Goal: Information Seeking & Learning: Learn about a topic

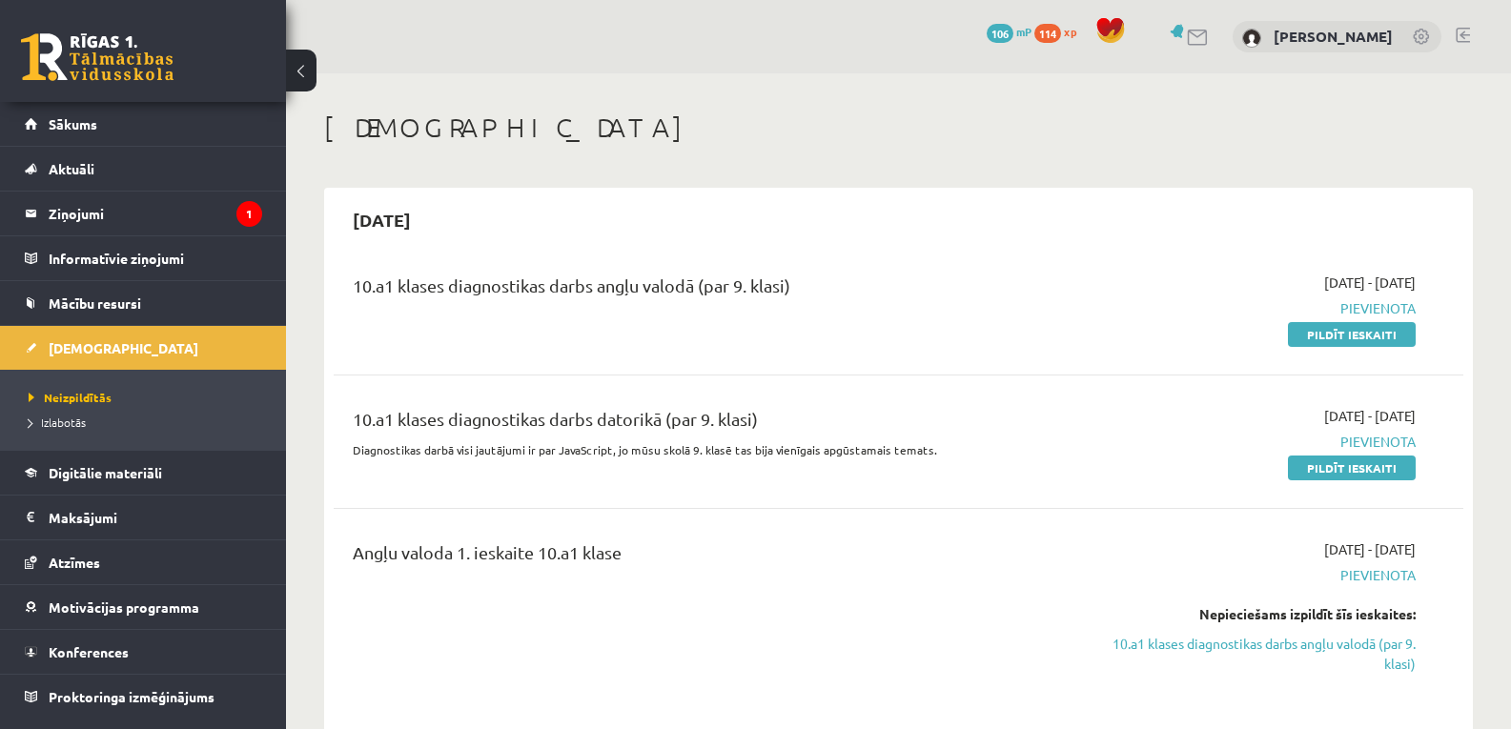
scroll to position [254, 0]
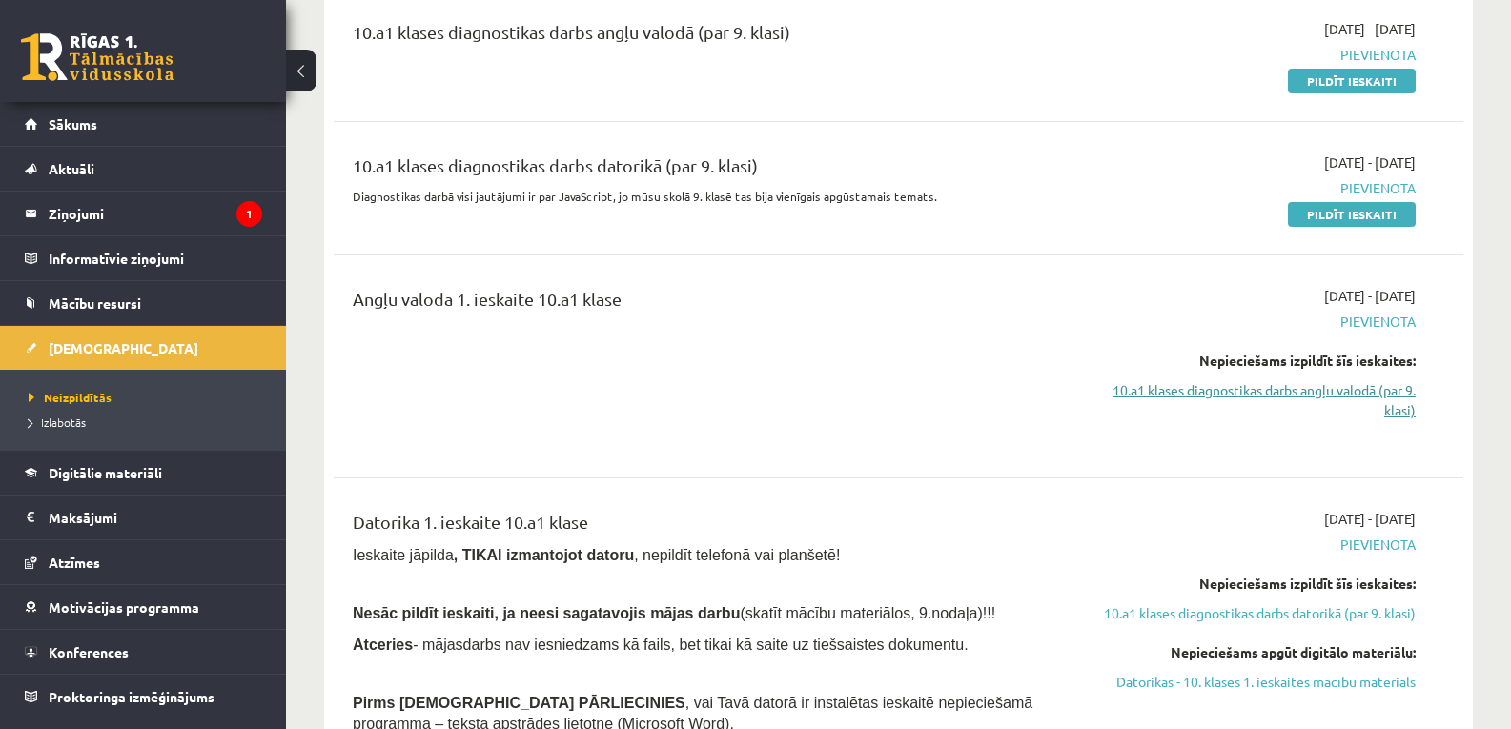
click at [1252, 382] on link "10.a1 klases diagnostikas darbs angļu valodā (par 9. klasi)" at bounding box center [1248, 400] width 336 height 40
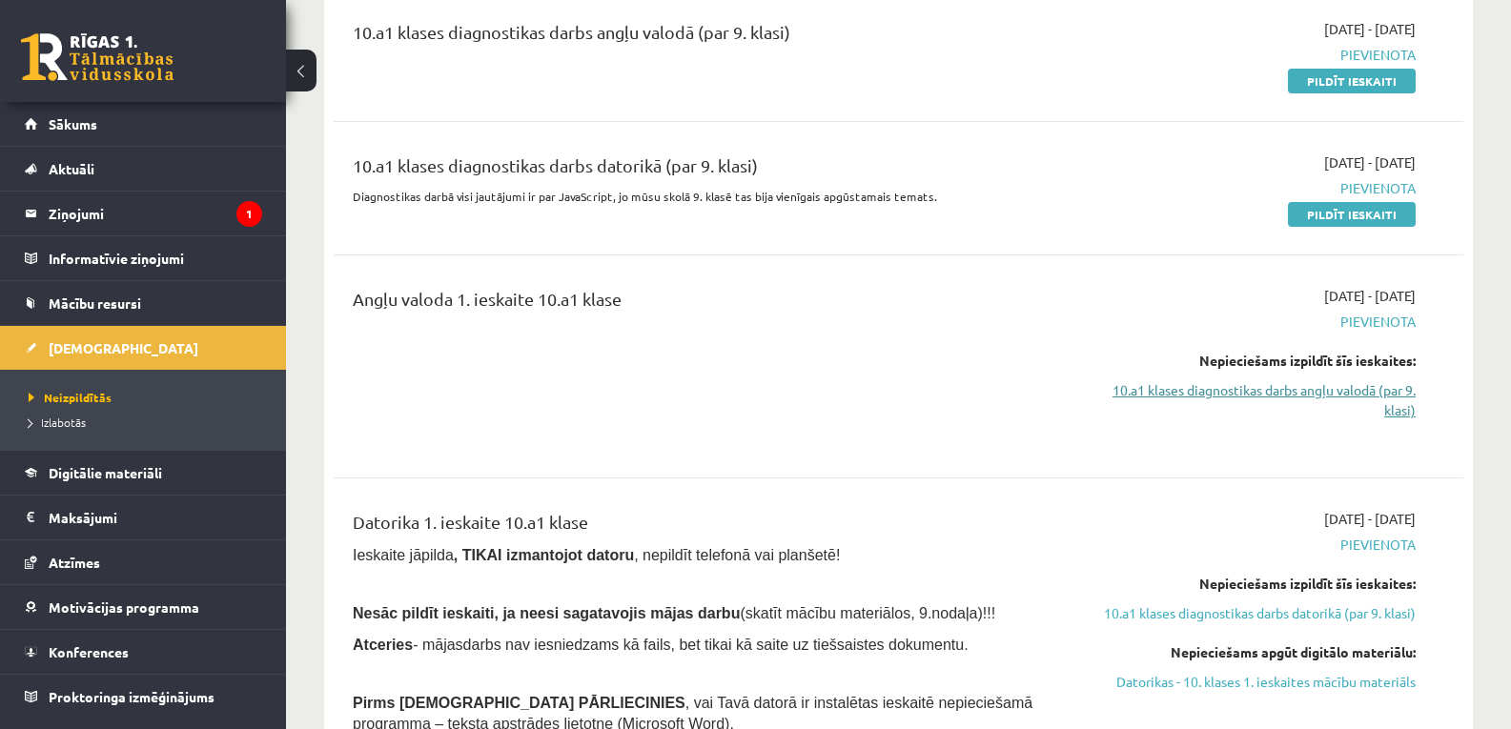
click at [1252, 382] on link "10.a1 klases diagnostikas darbs angļu valodā (par 9. klasi)" at bounding box center [1248, 400] width 336 height 40
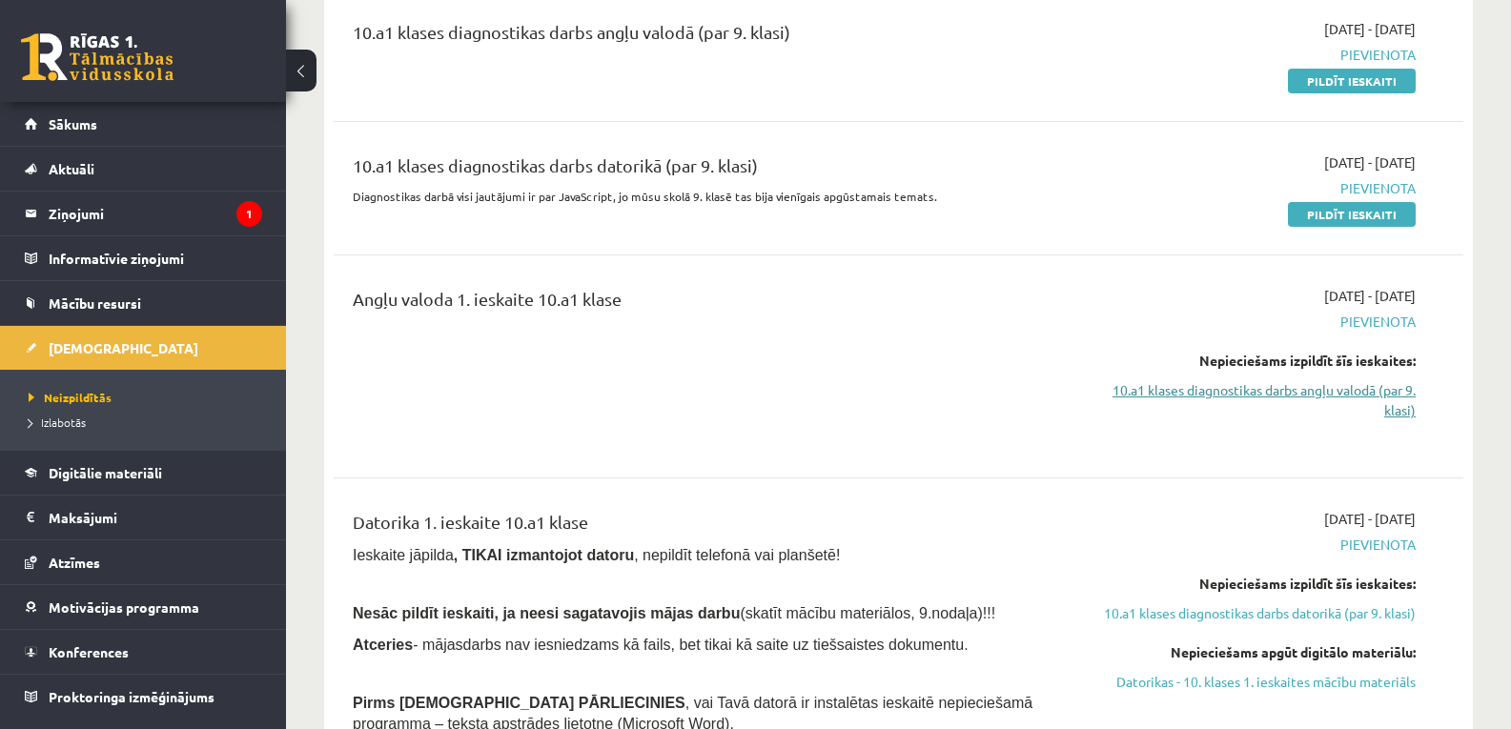
click at [1252, 382] on link "10.a1 klases diagnostikas darbs angļu valodā (par 9. klasi)" at bounding box center [1248, 400] width 336 height 40
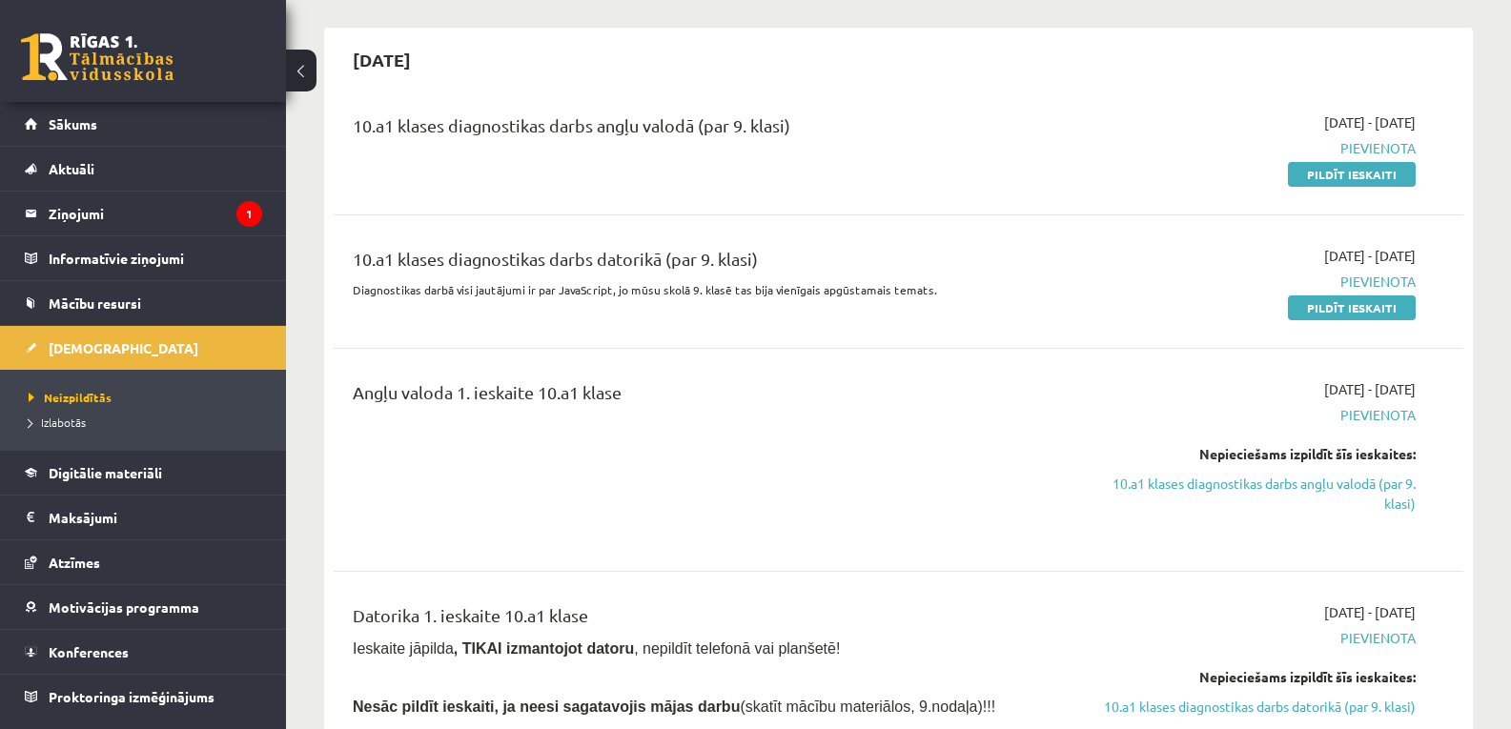
scroll to position [0, 0]
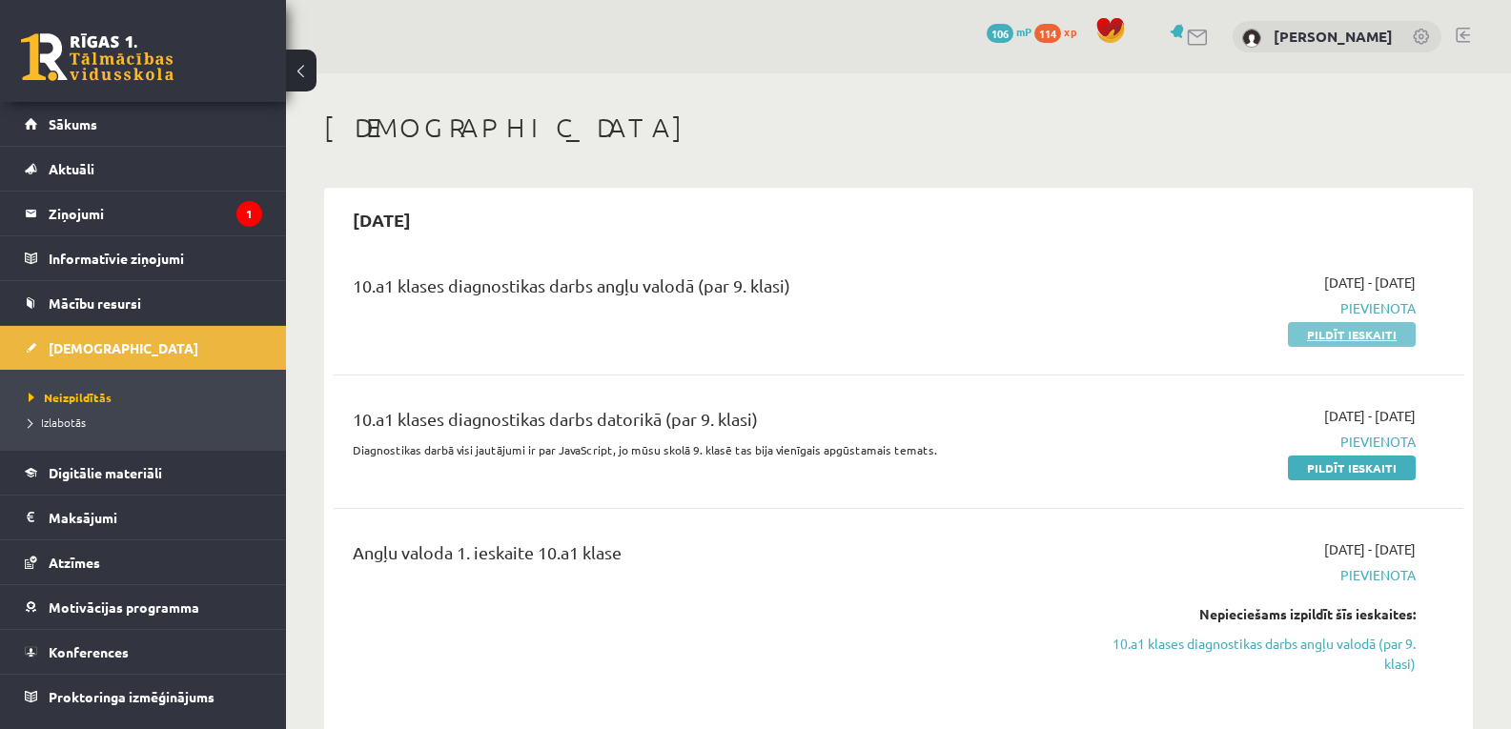
click at [1370, 336] on link "Pildīt ieskaiti" at bounding box center [1352, 334] width 128 height 25
click at [1210, 34] on link at bounding box center [1198, 38] width 23 height 16
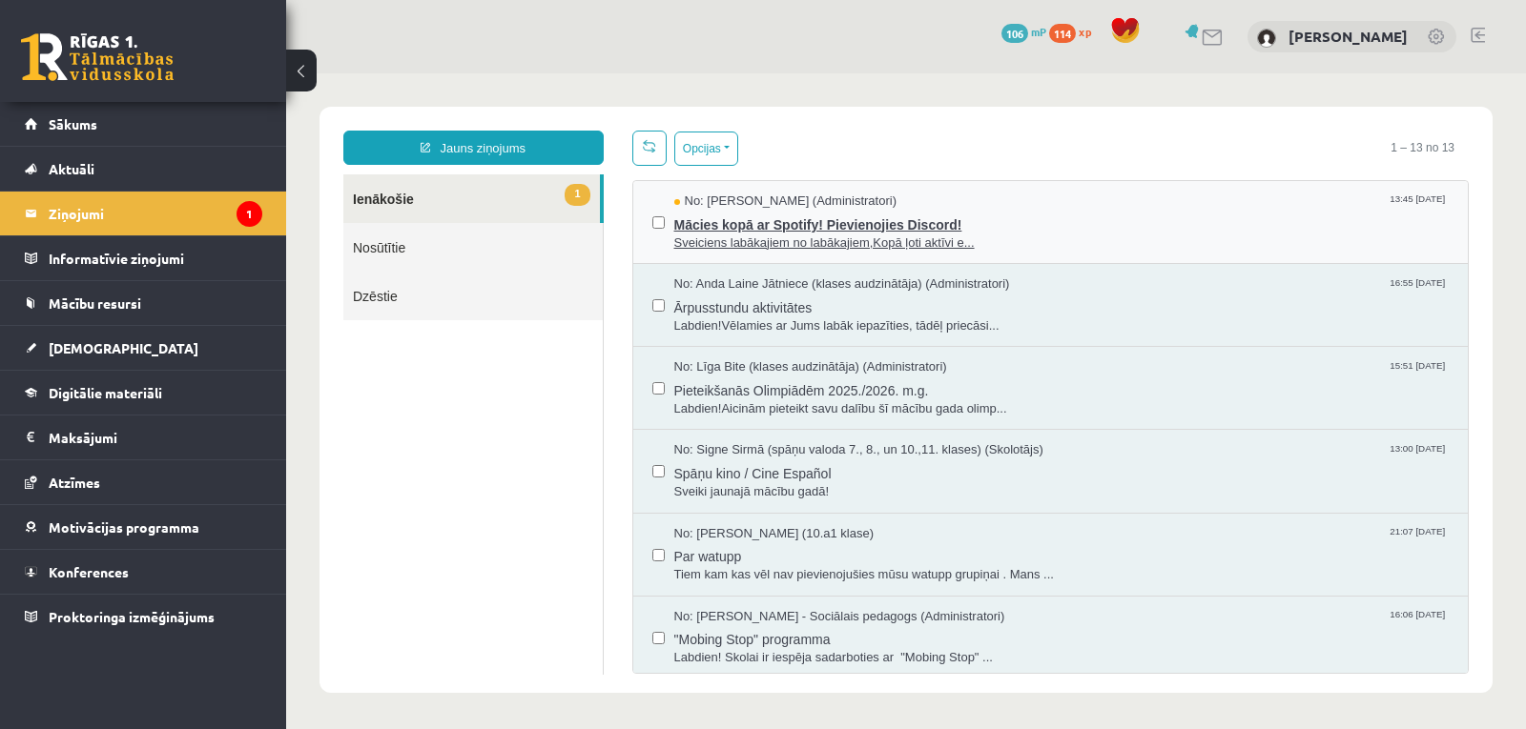
click at [744, 235] on span "Sveiciens labākajiem no labākajiem,Kopā ļoti aktīvi e..." at bounding box center [1061, 244] width 775 height 18
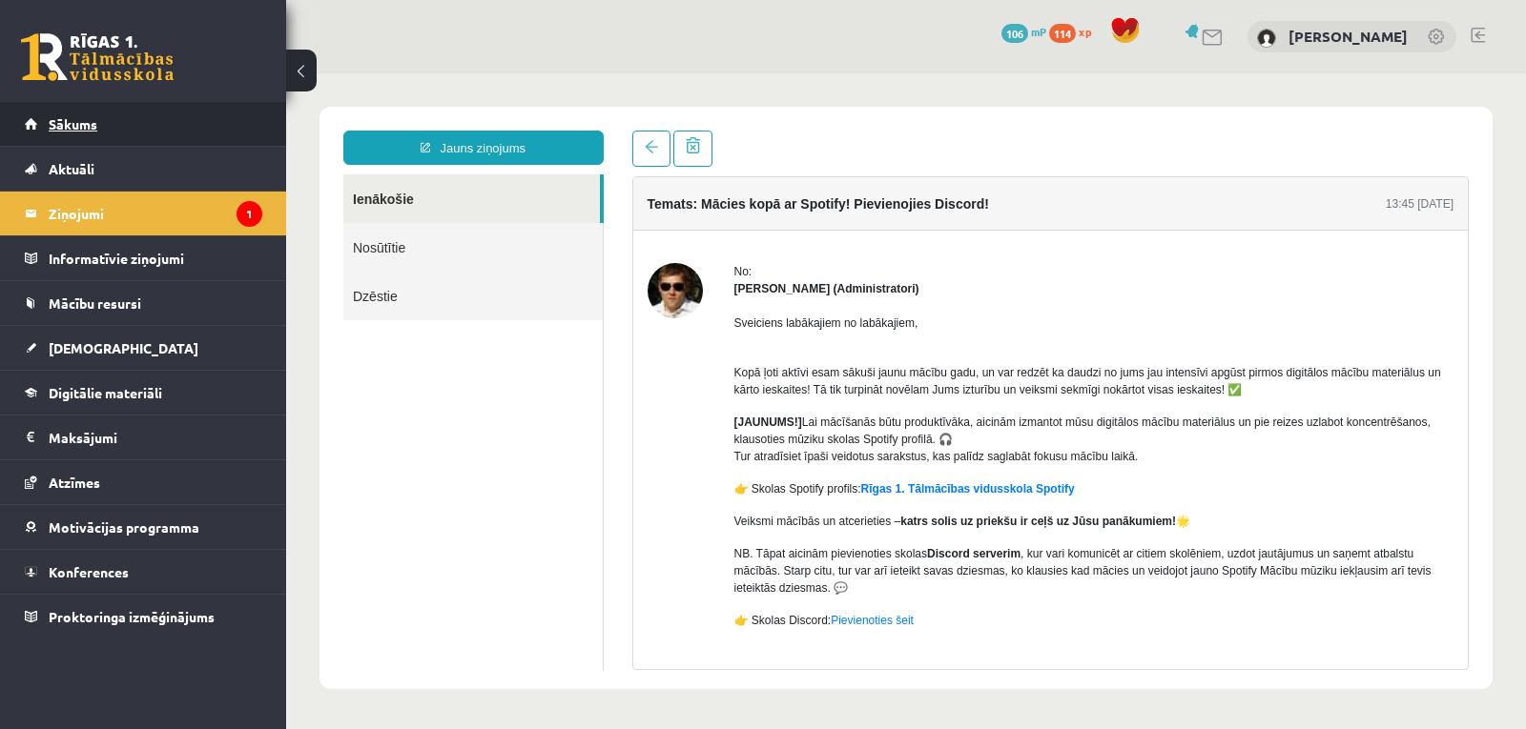
click at [75, 119] on span "Sākums" at bounding box center [73, 123] width 49 height 17
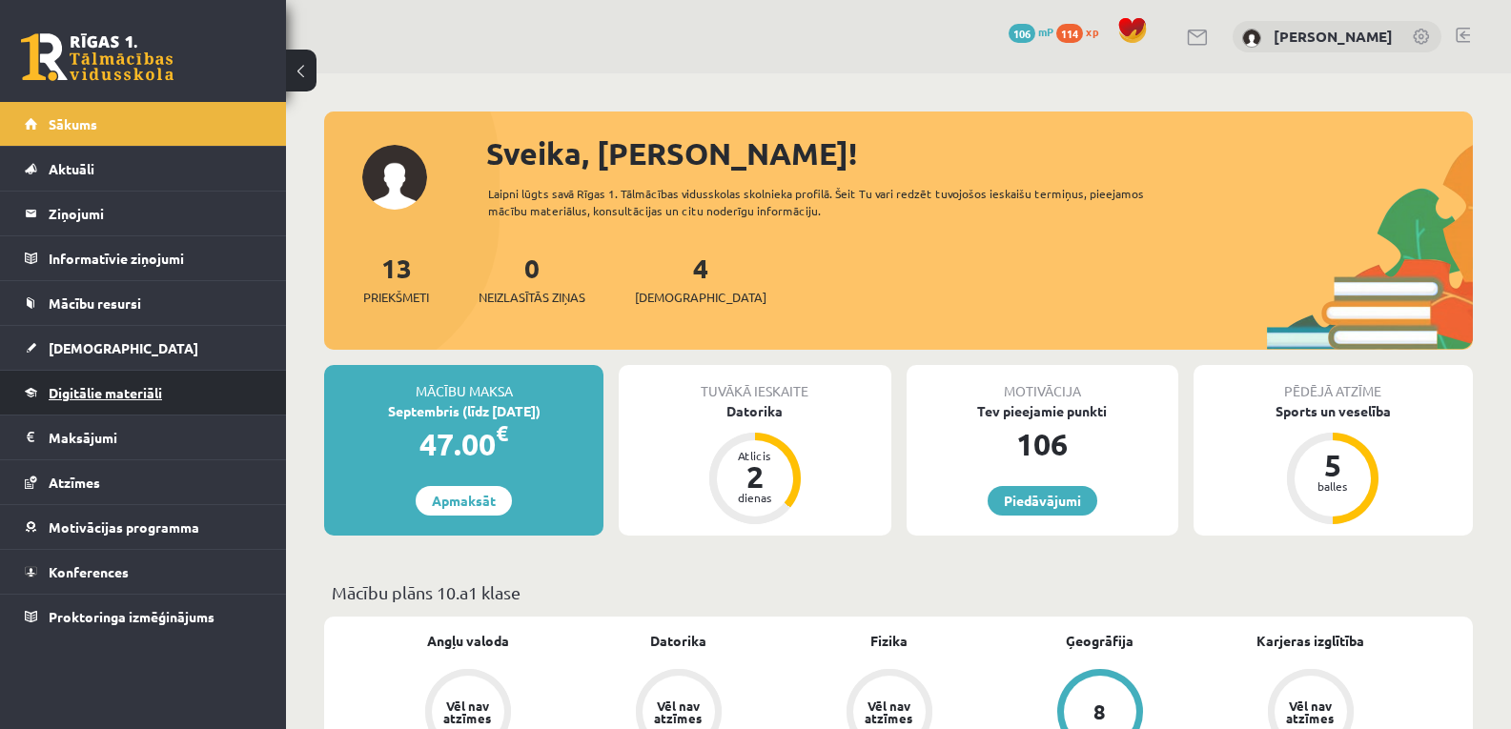
click at [85, 392] on span "Digitālie materiāli" at bounding box center [105, 392] width 113 height 17
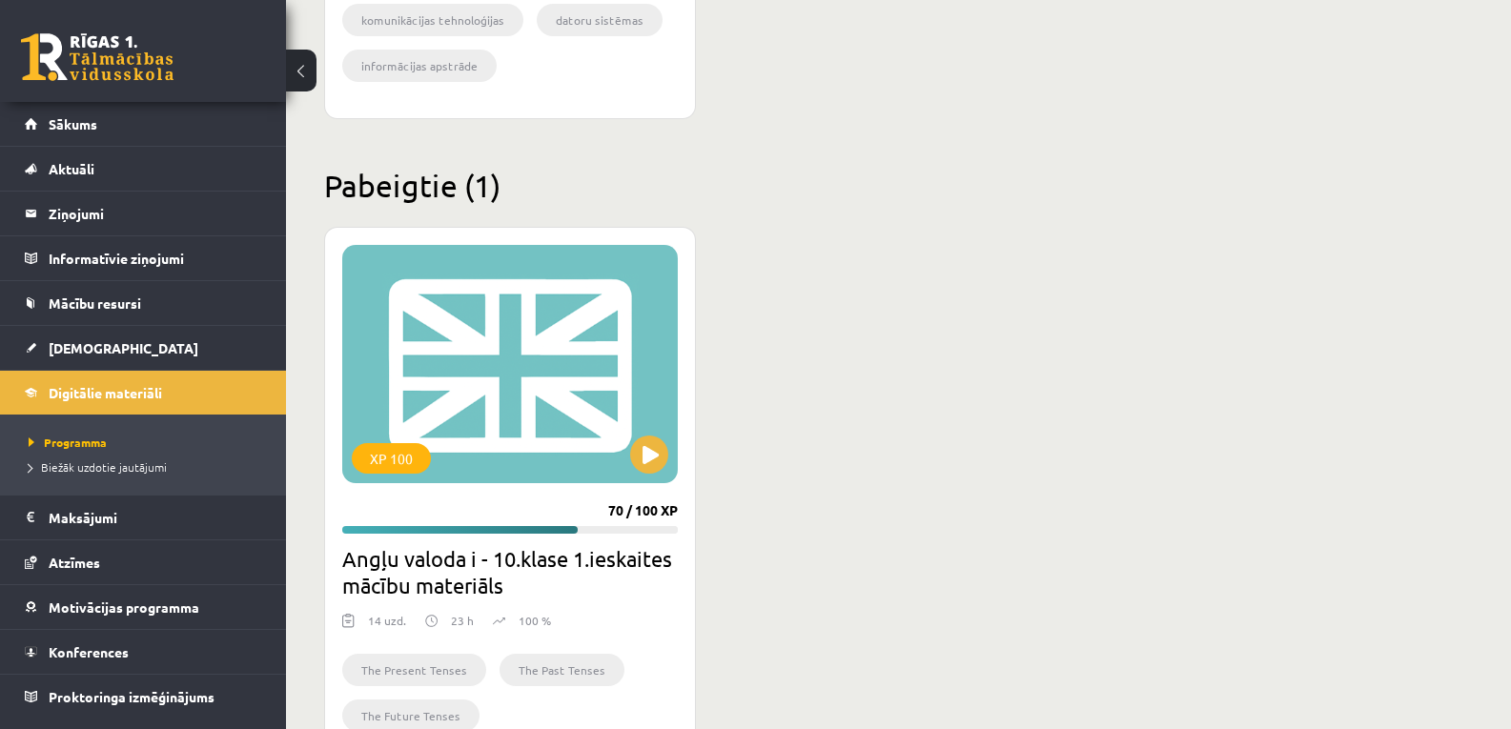
scroll to position [1095, 0]
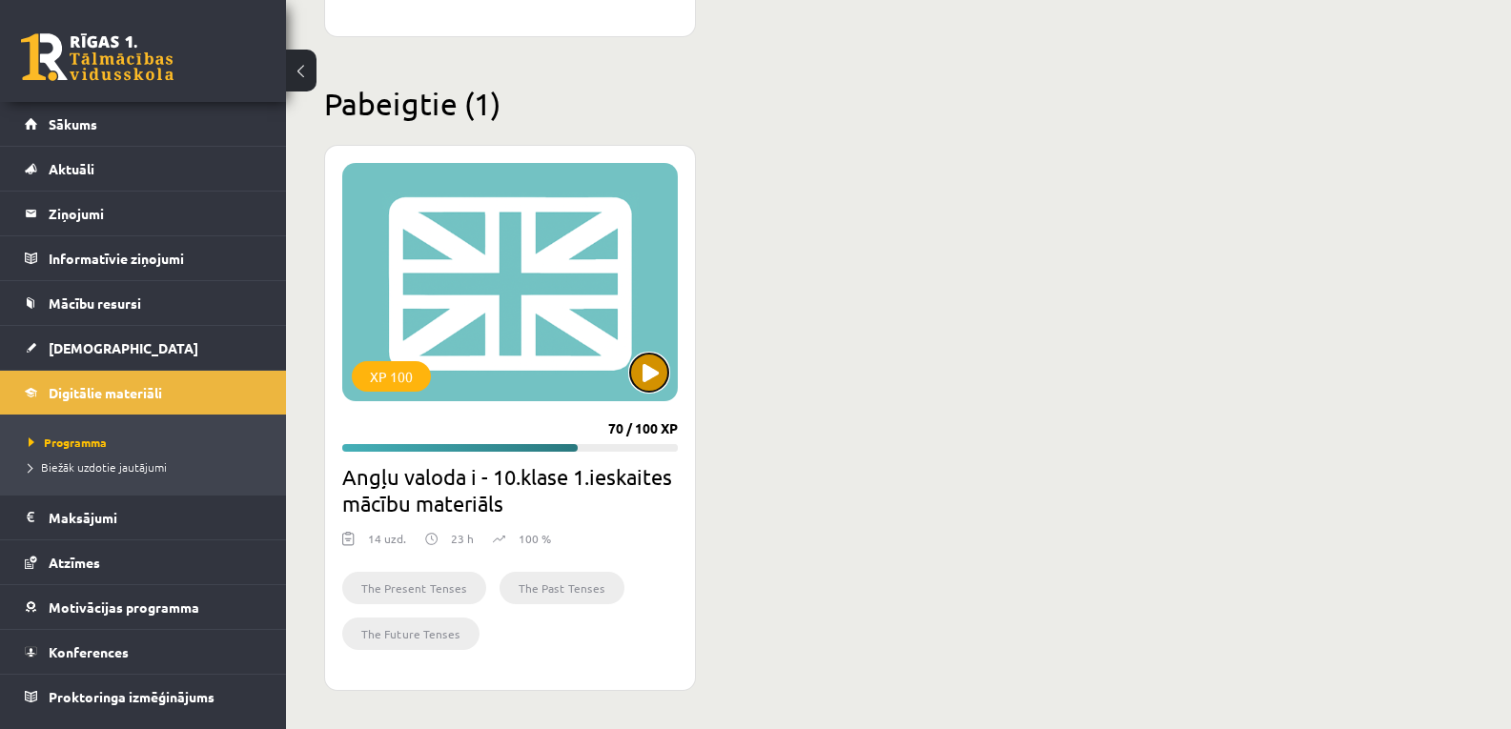
click at [660, 366] on button at bounding box center [649, 373] width 38 height 38
click at [529, 352] on div "XP 100" at bounding box center [510, 282] width 336 height 238
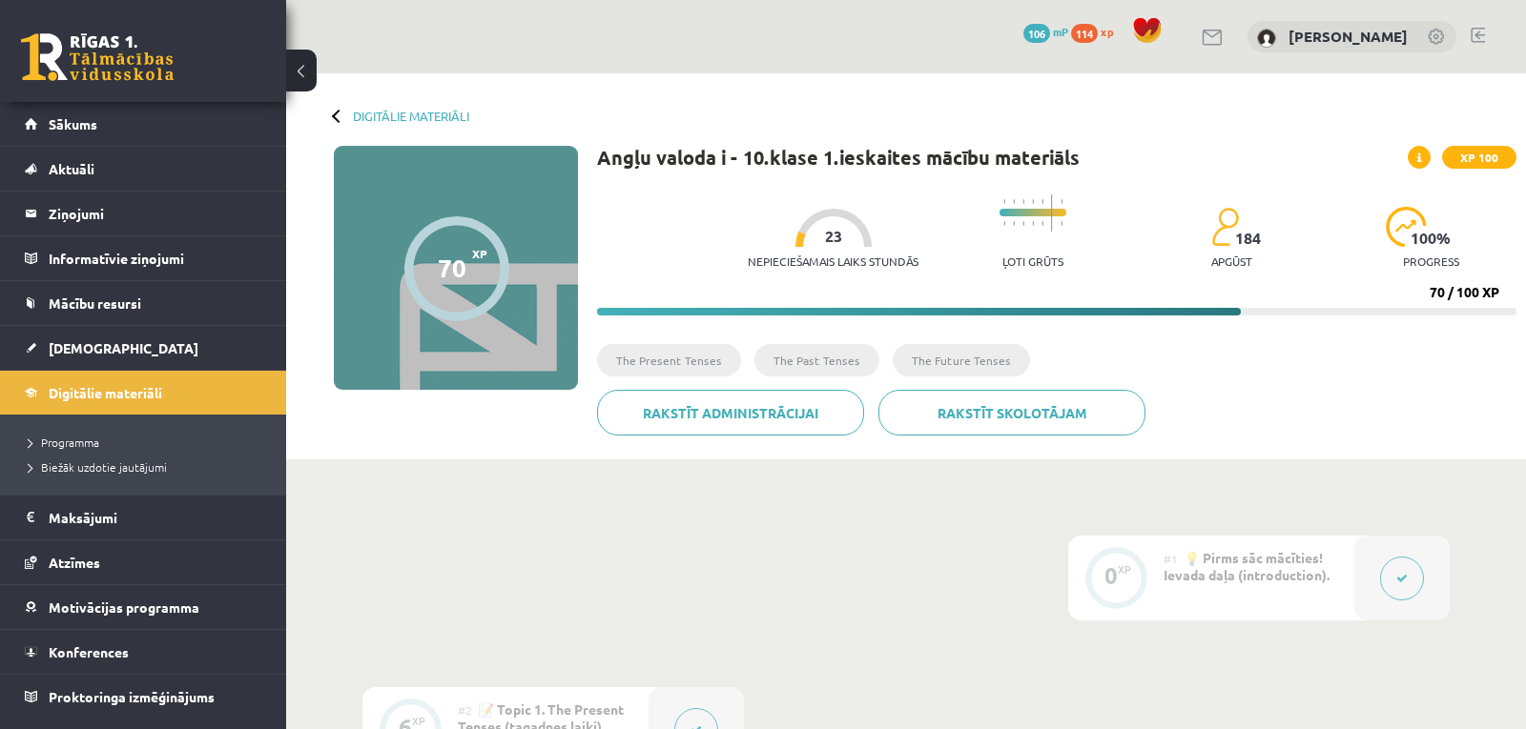
click at [651, 375] on li "The Present Tenses" at bounding box center [669, 360] width 144 height 32
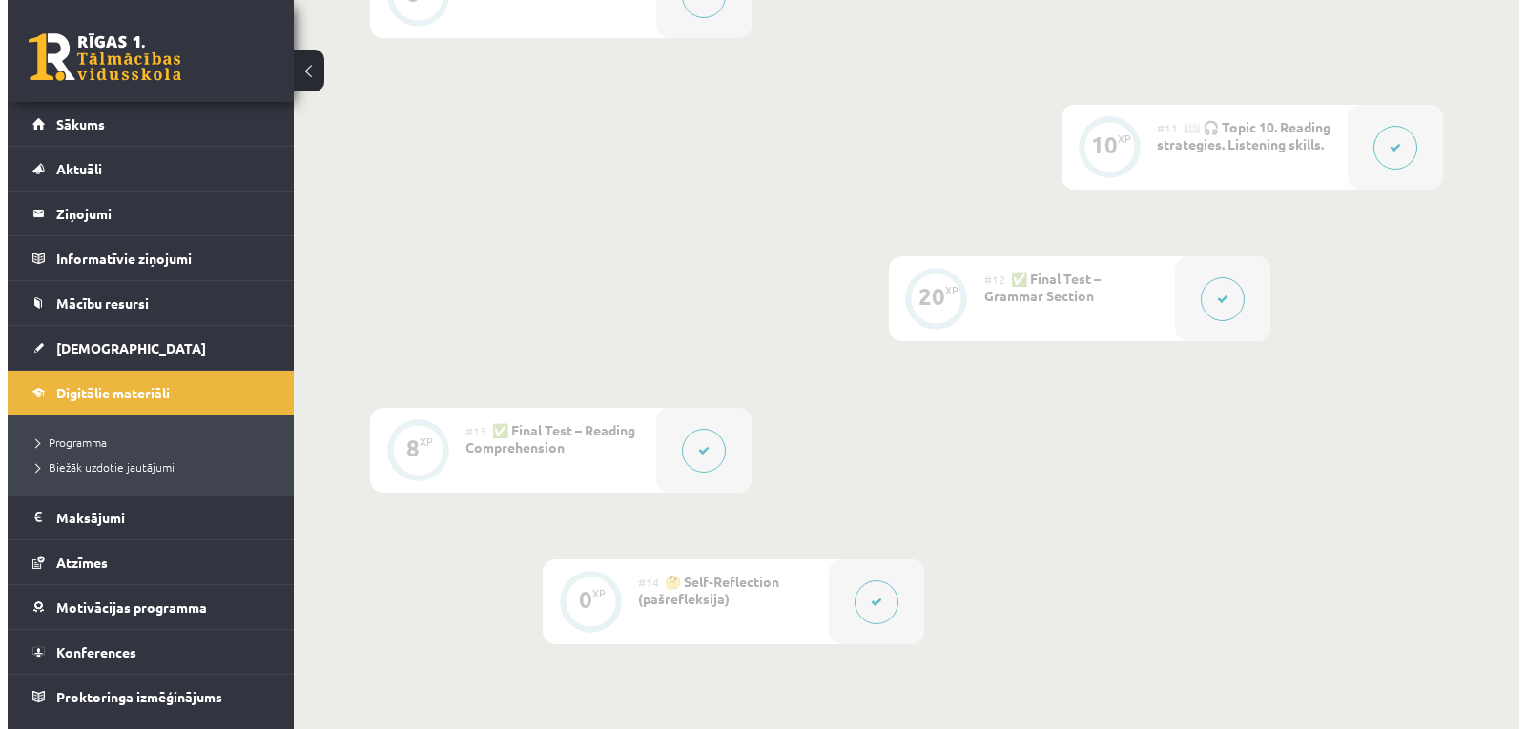
scroll to position [1945, 0]
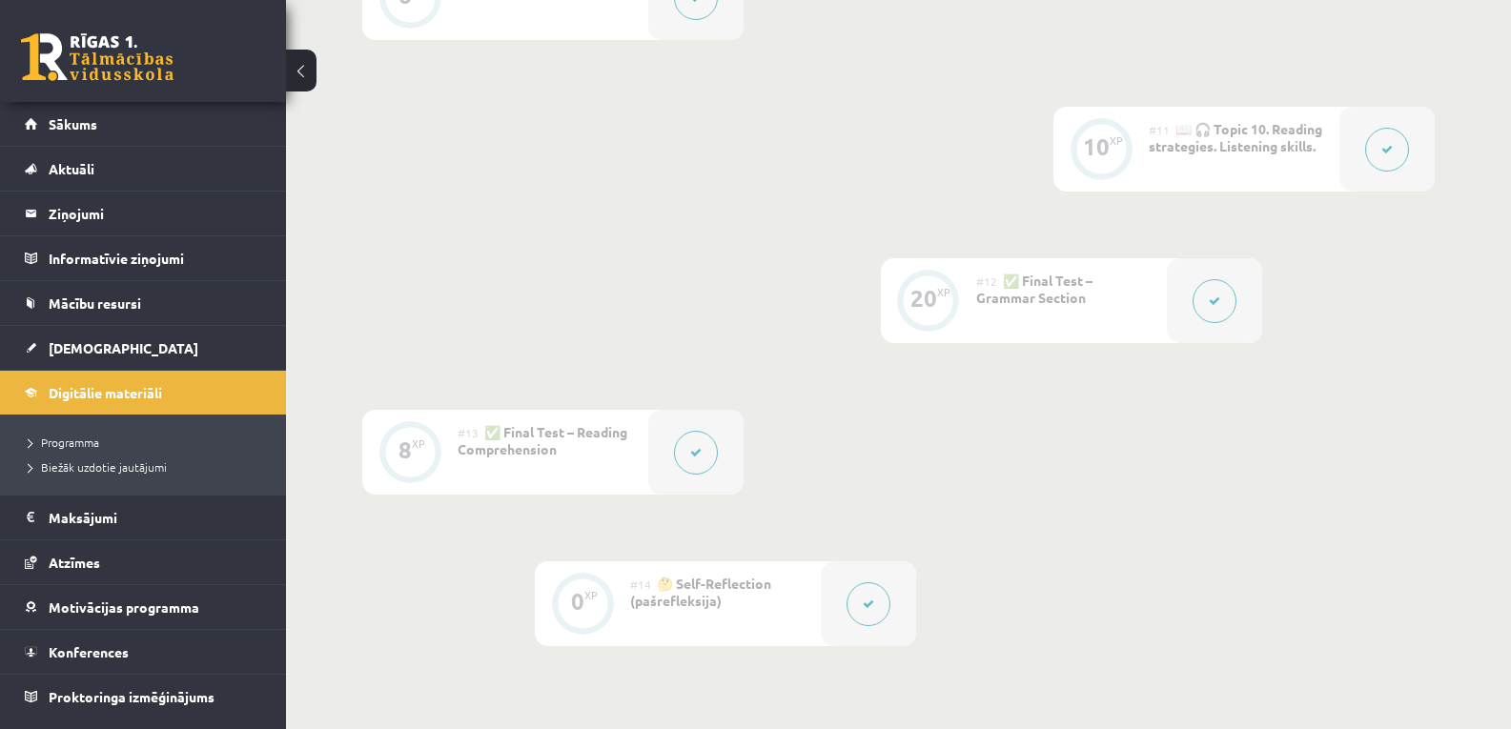
click at [1185, 319] on div at bounding box center [1214, 300] width 95 height 85
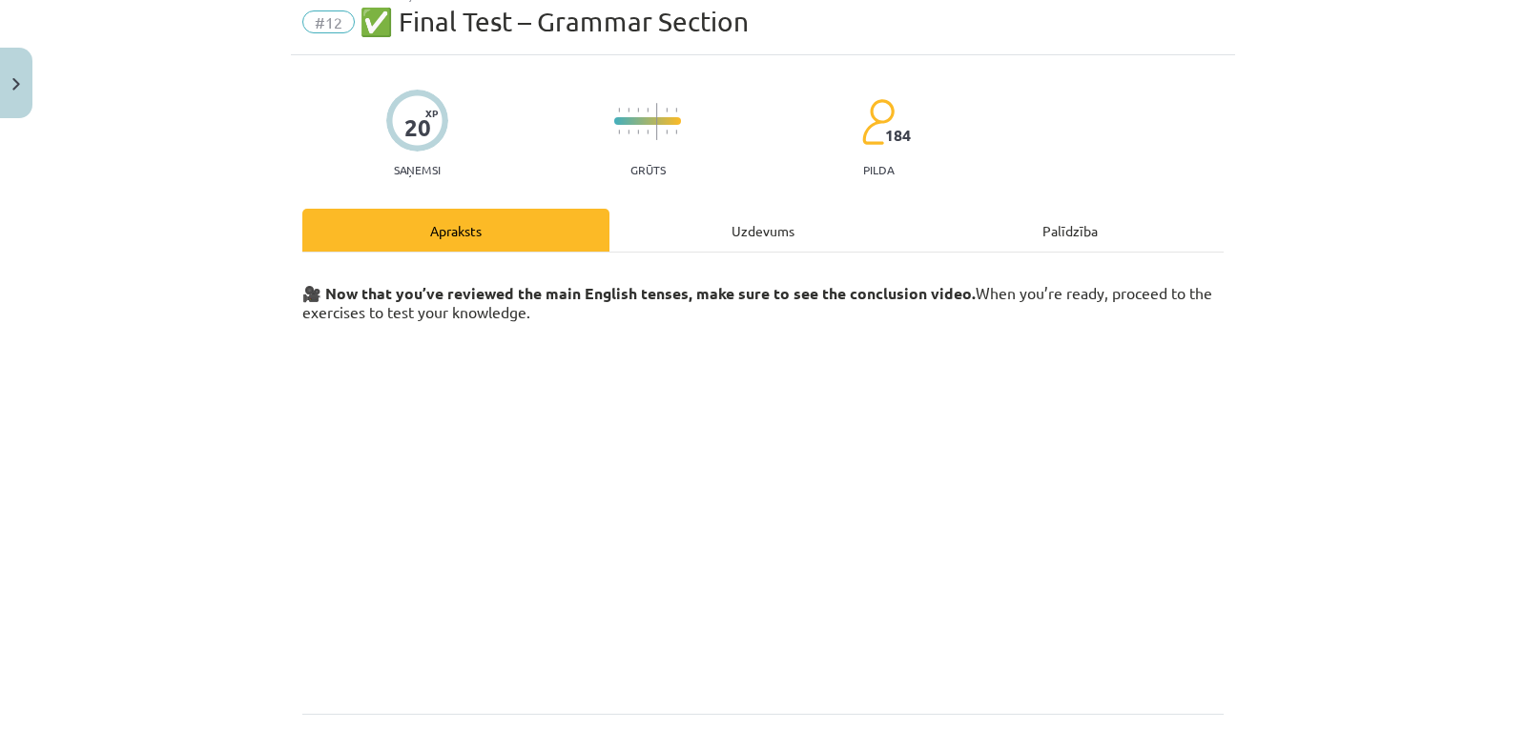
scroll to position [309, 0]
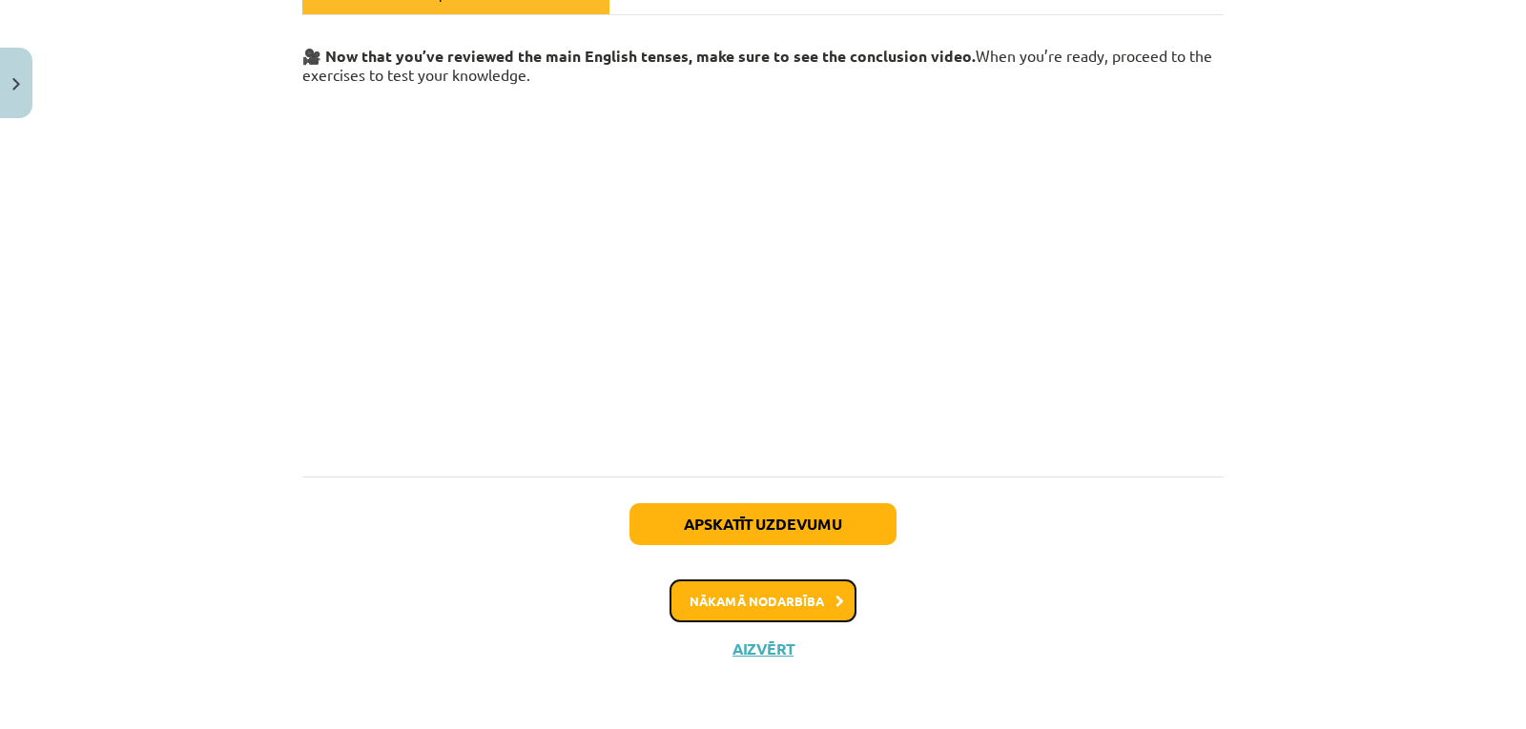
click at [768, 596] on button "Nākamā nodarbība" at bounding box center [762, 602] width 187 height 44
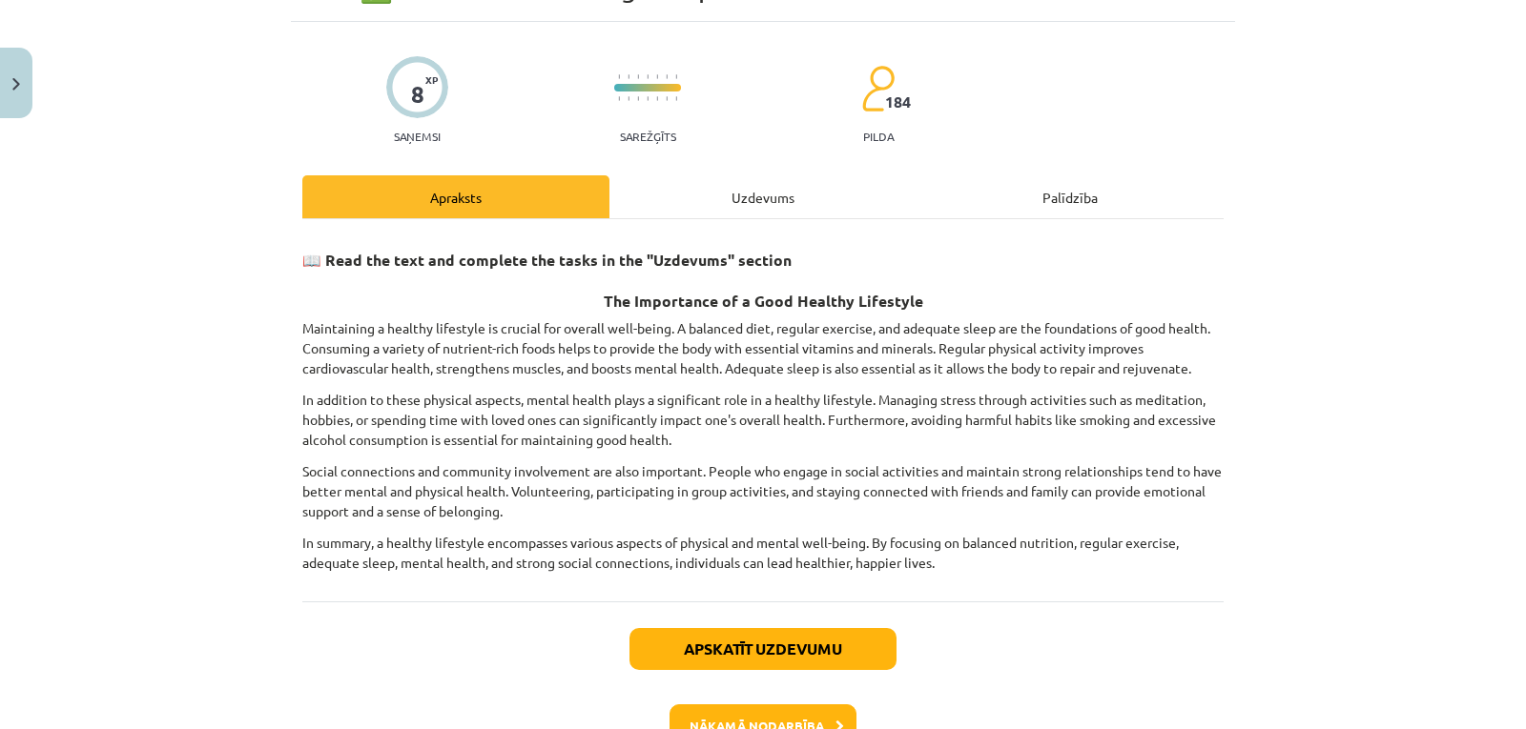
scroll to position [152, 0]
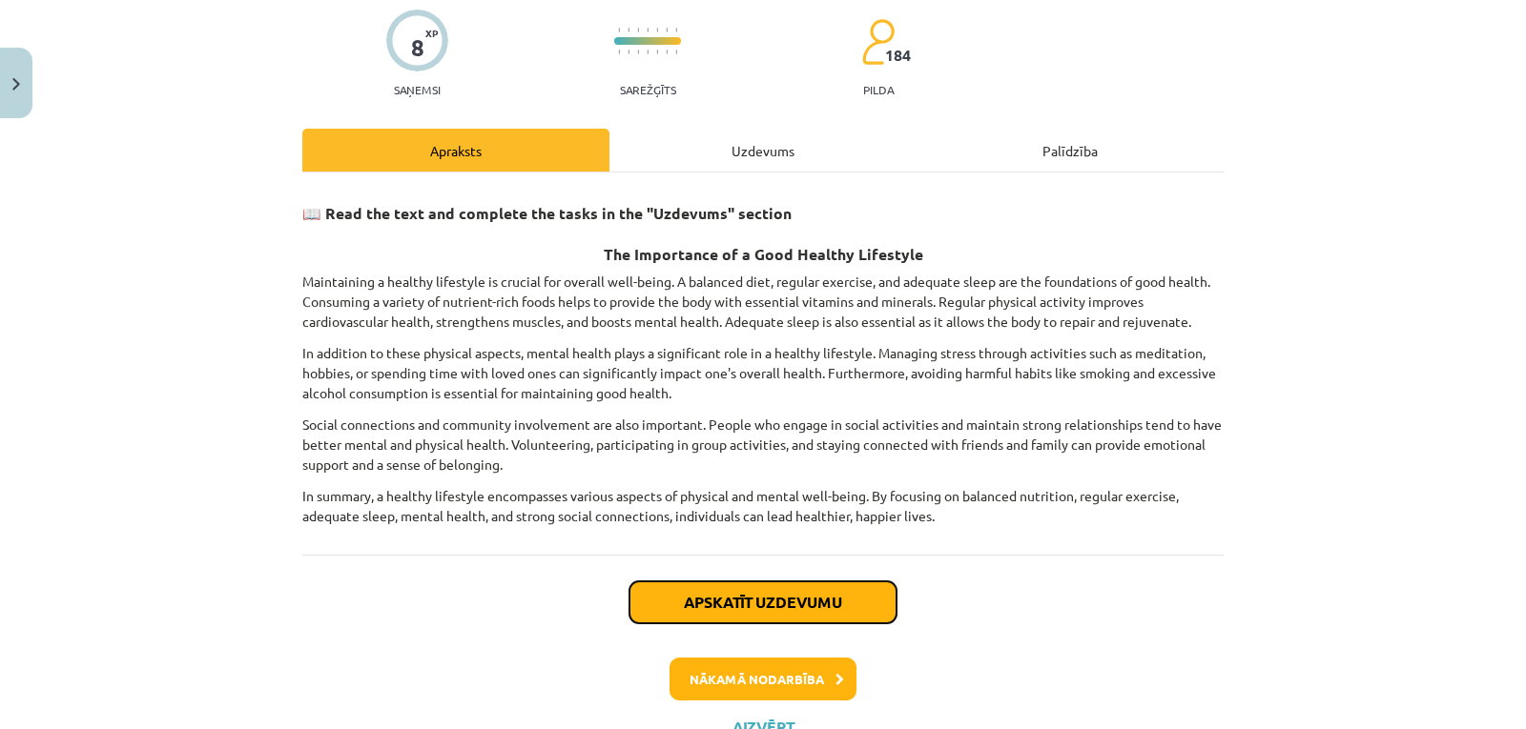
click at [782, 600] on button "Apskatīt uzdevumu" at bounding box center [762, 603] width 267 height 42
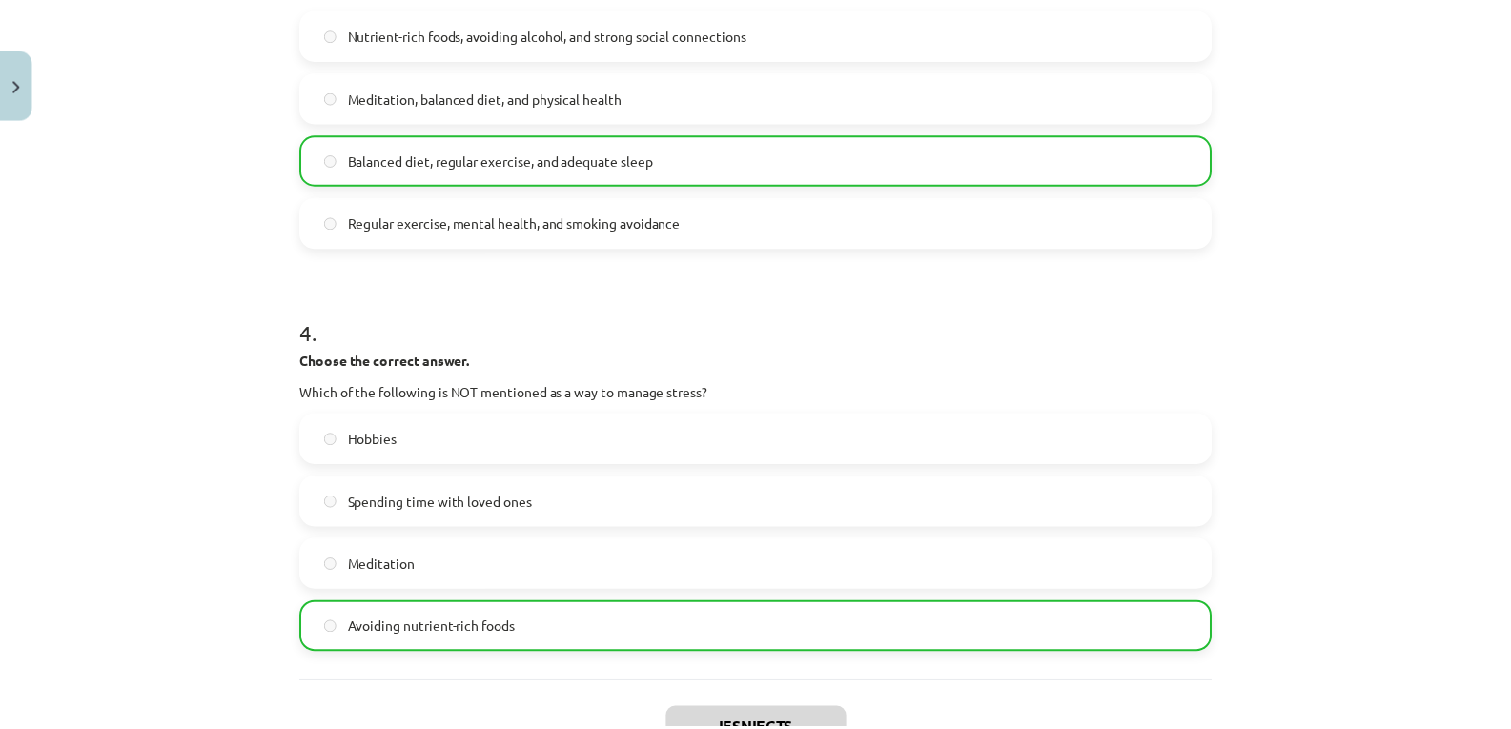
scroll to position [1267, 0]
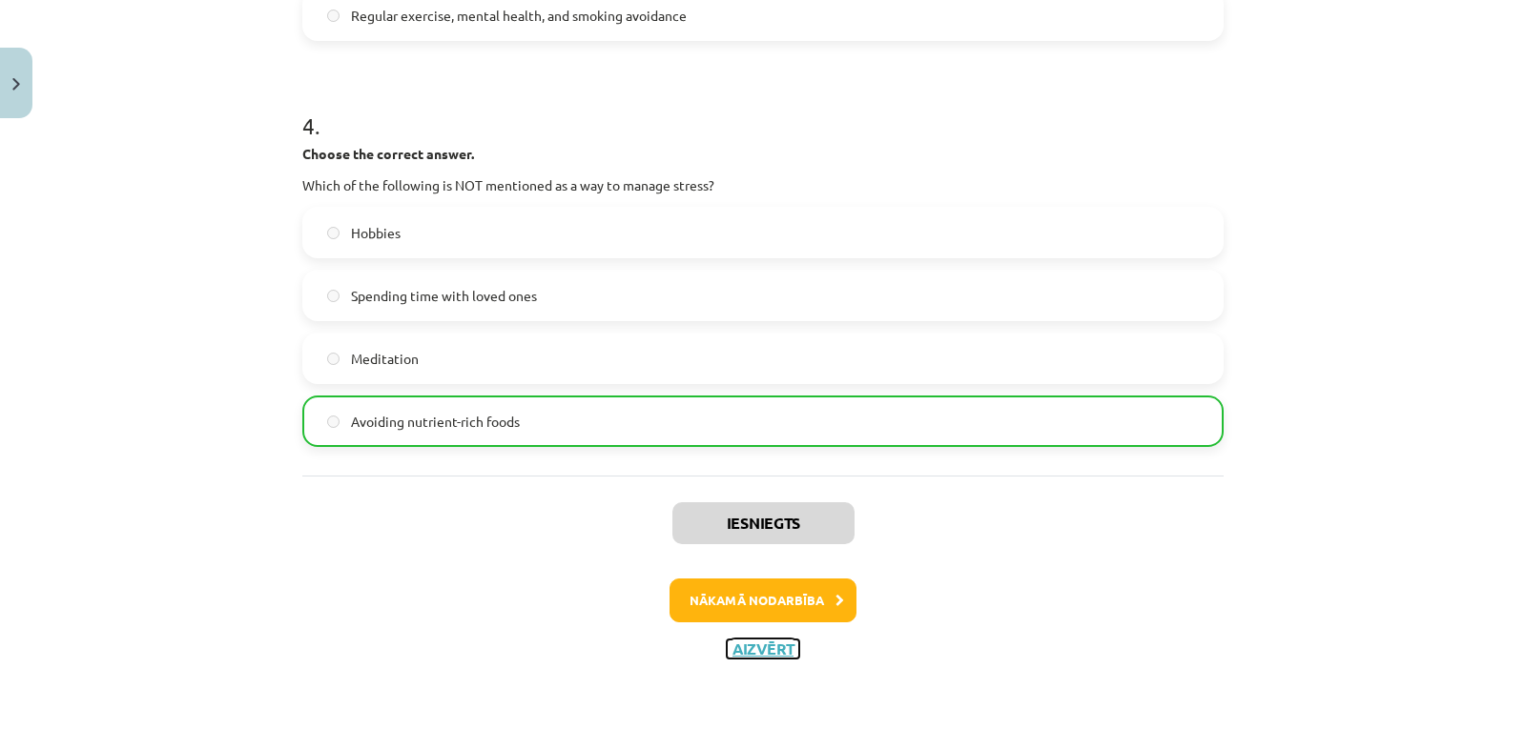
click at [760, 646] on button "Aizvērt" at bounding box center [763, 649] width 72 height 19
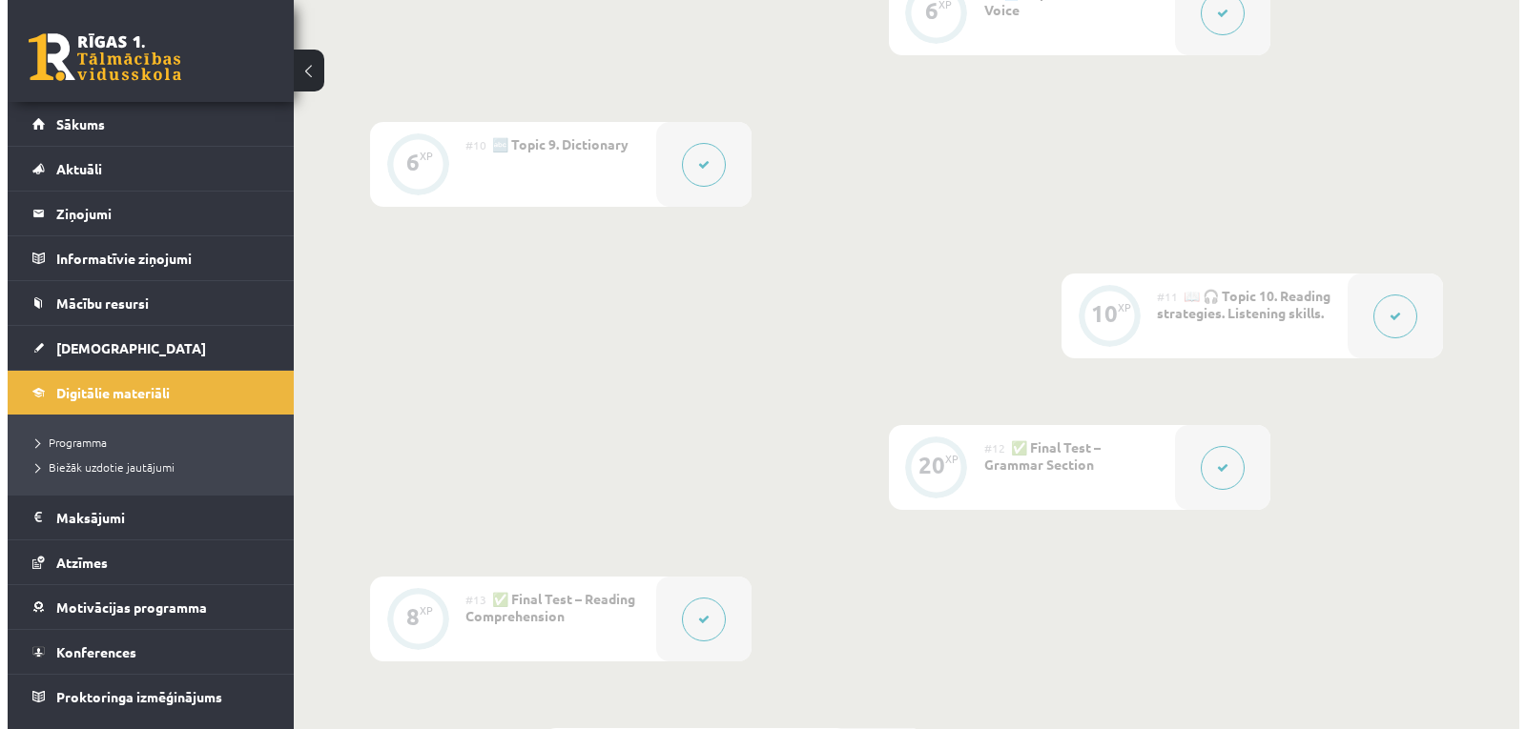
scroll to position [1716, 0]
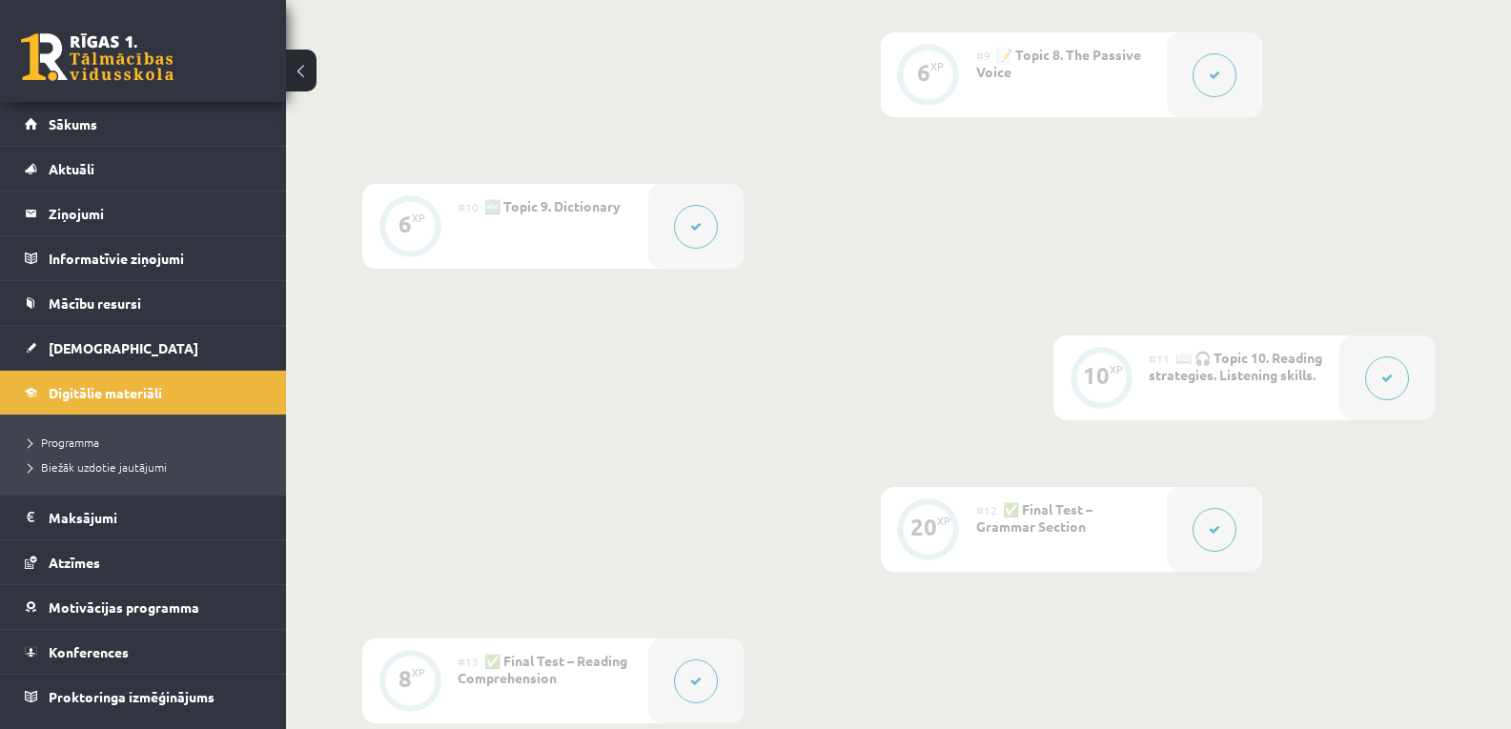
click at [633, 245] on div "#10 🔤 Topic 9. Dictionary" at bounding box center [553, 226] width 191 height 85
click at [707, 230] on button at bounding box center [696, 227] width 44 height 44
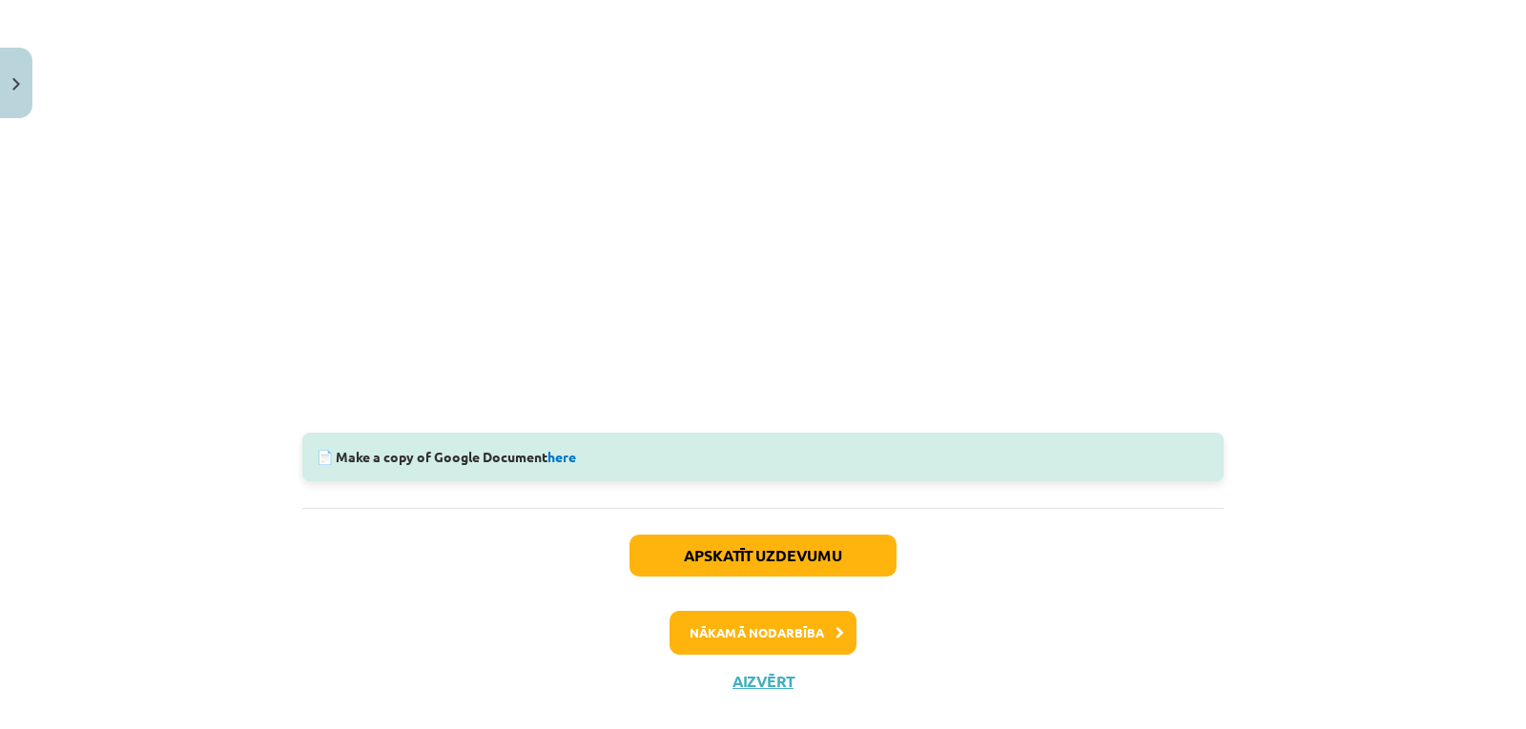
scroll to position [551, 0]
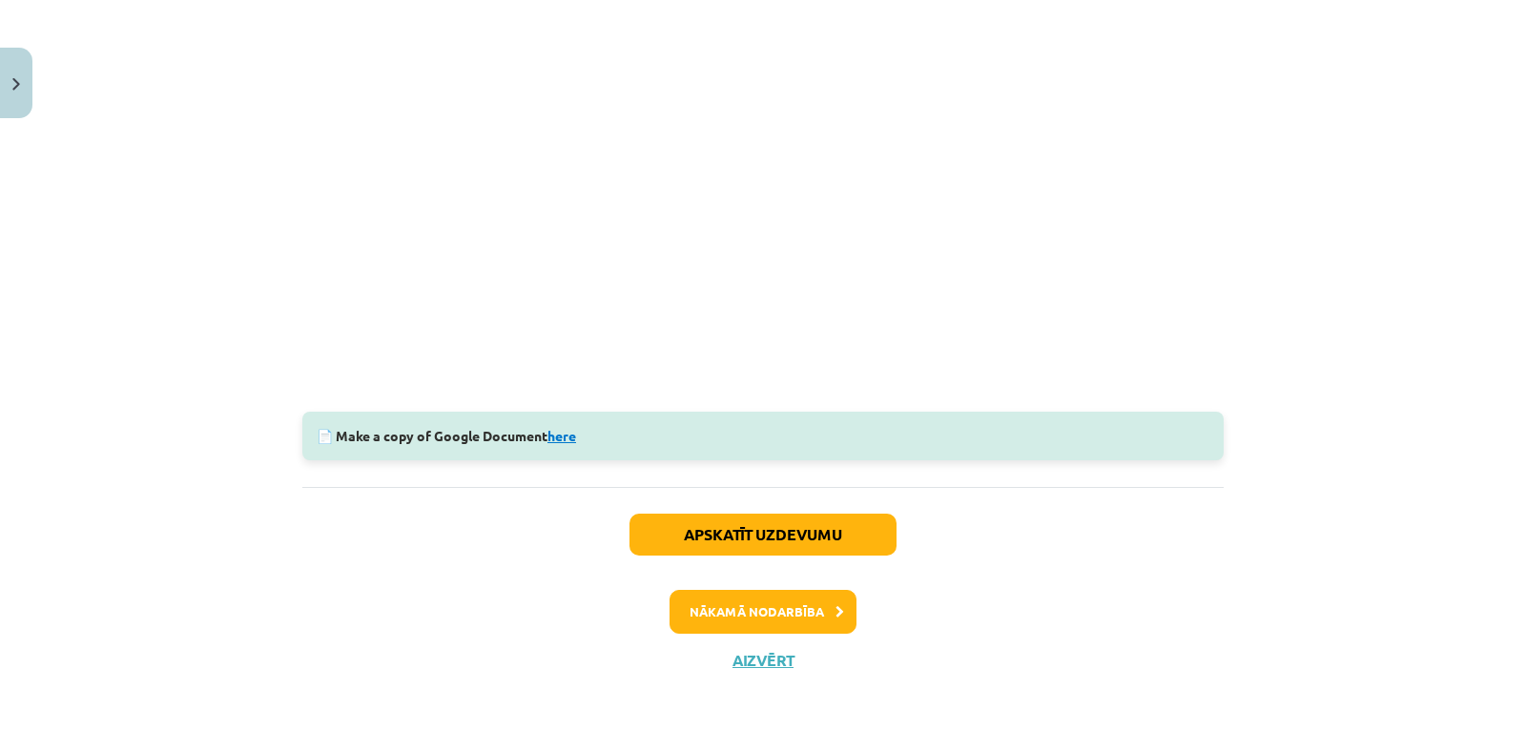
click at [565, 435] on link "here" at bounding box center [561, 435] width 29 height 17
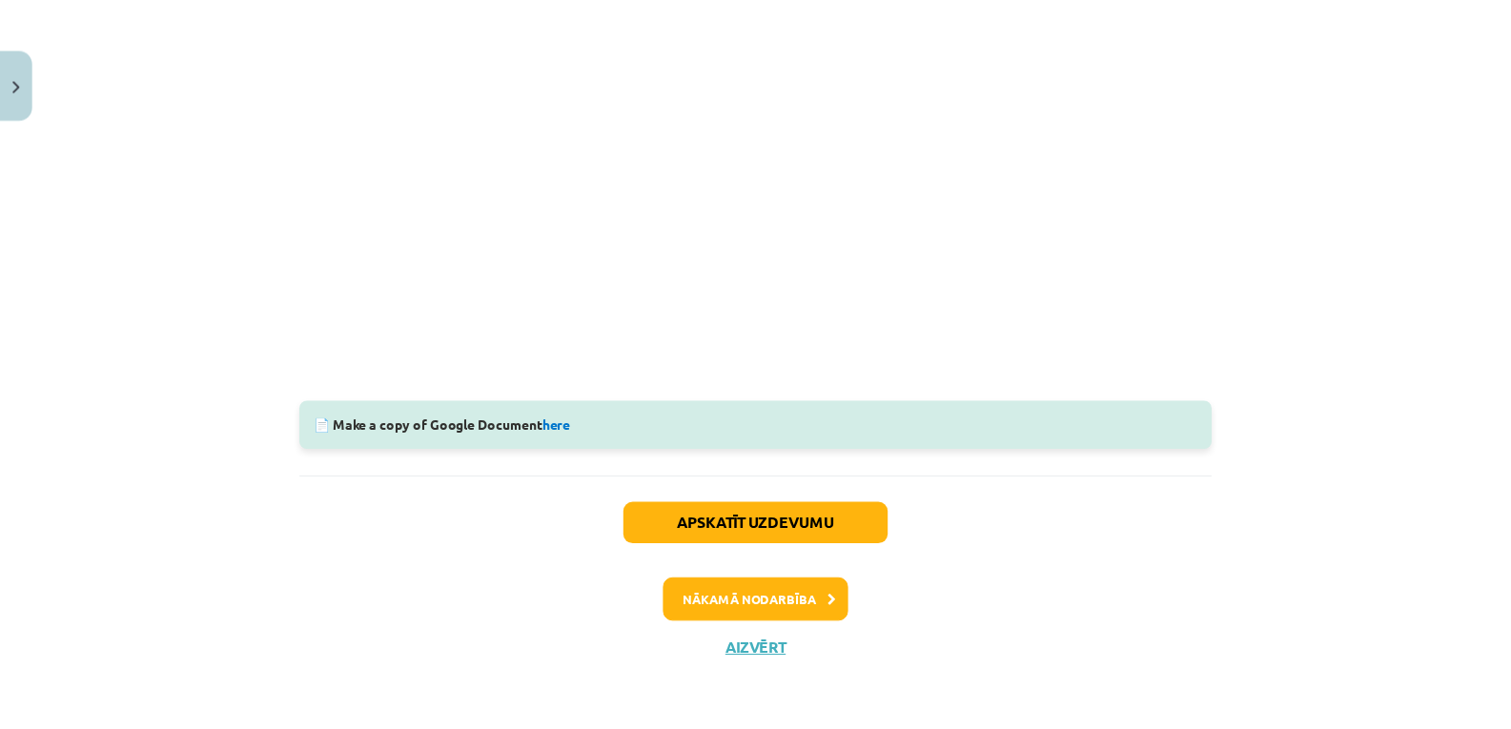
scroll to position [564, 0]
click at [747, 646] on button "Aizvērt" at bounding box center [763, 649] width 72 height 19
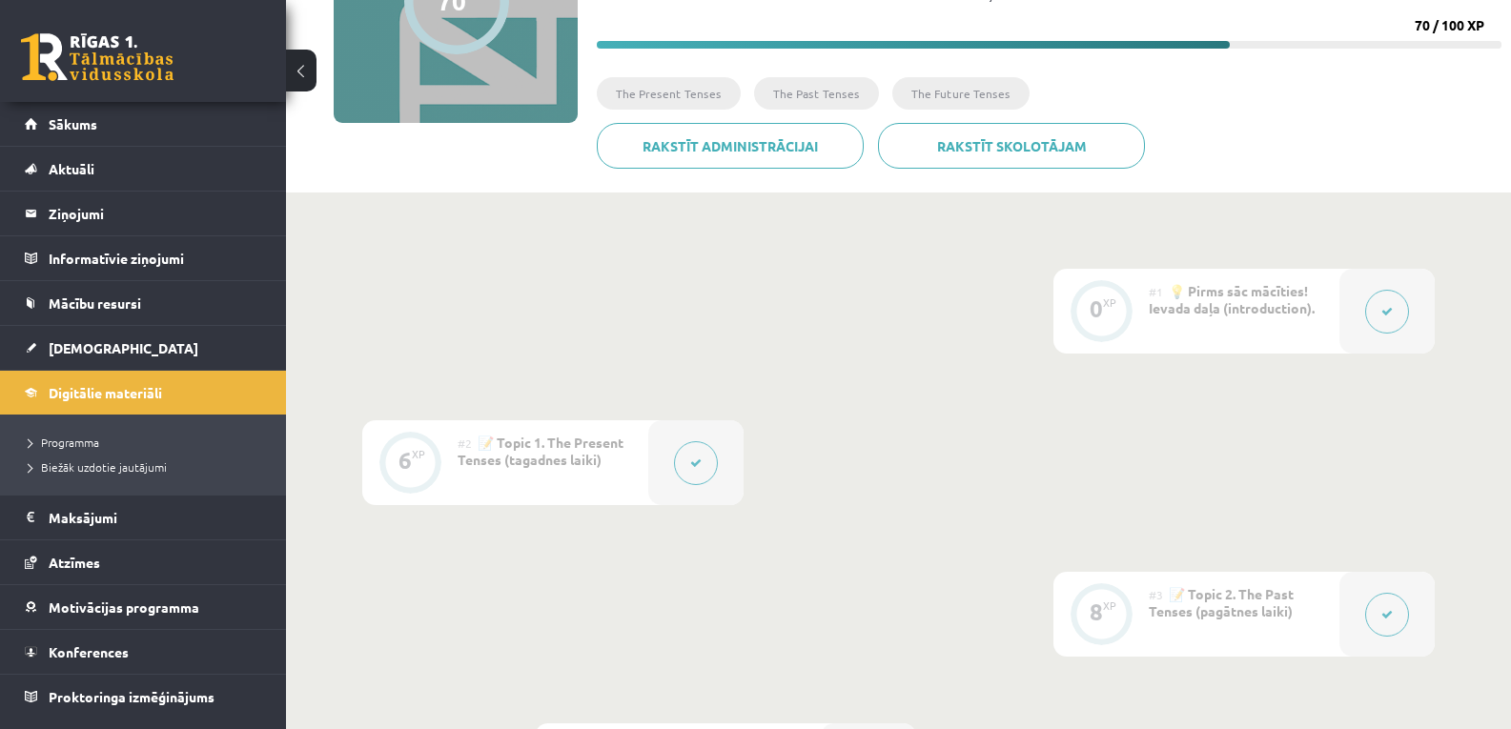
scroll to position [0, 0]
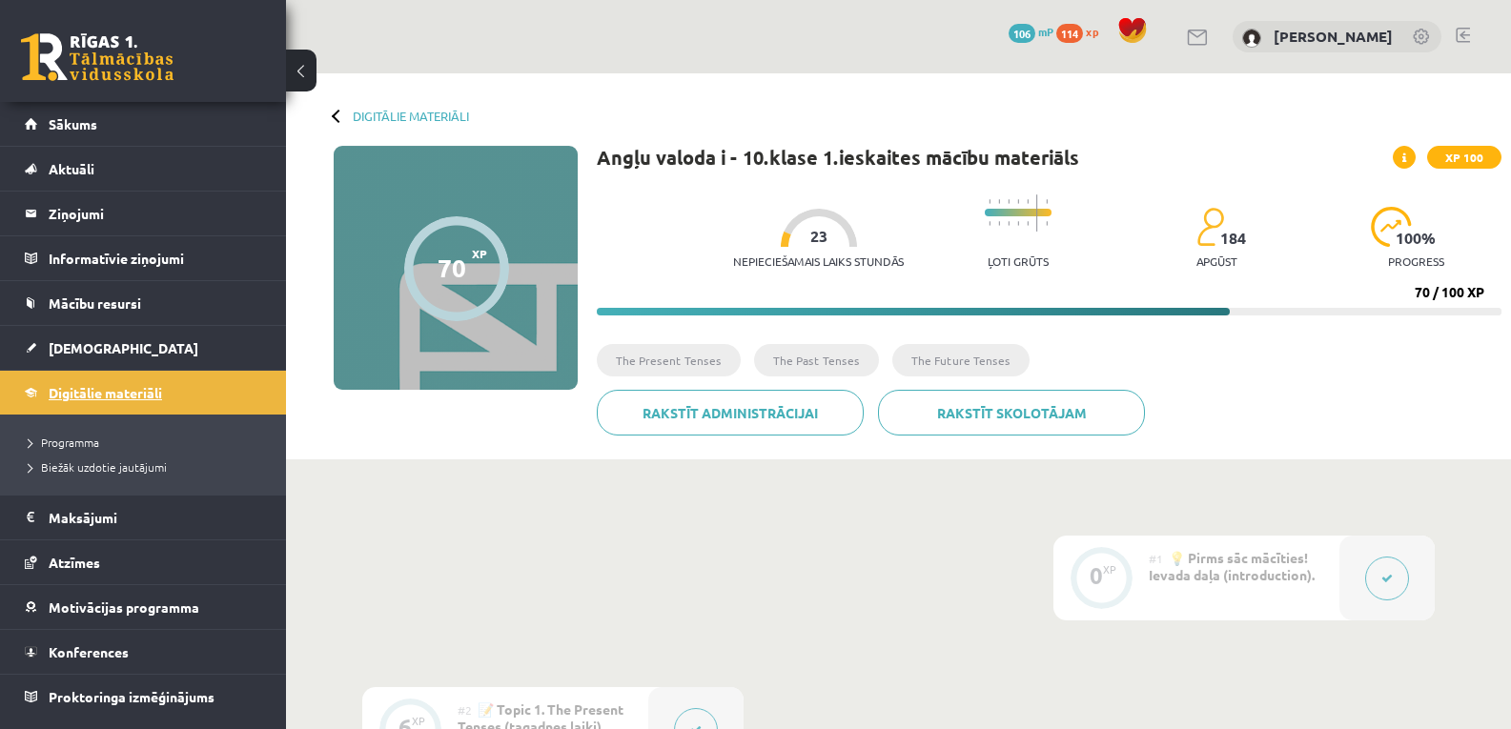
click at [93, 396] on span "Digitālie materiāli" at bounding box center [105, 392] width 113 height 17
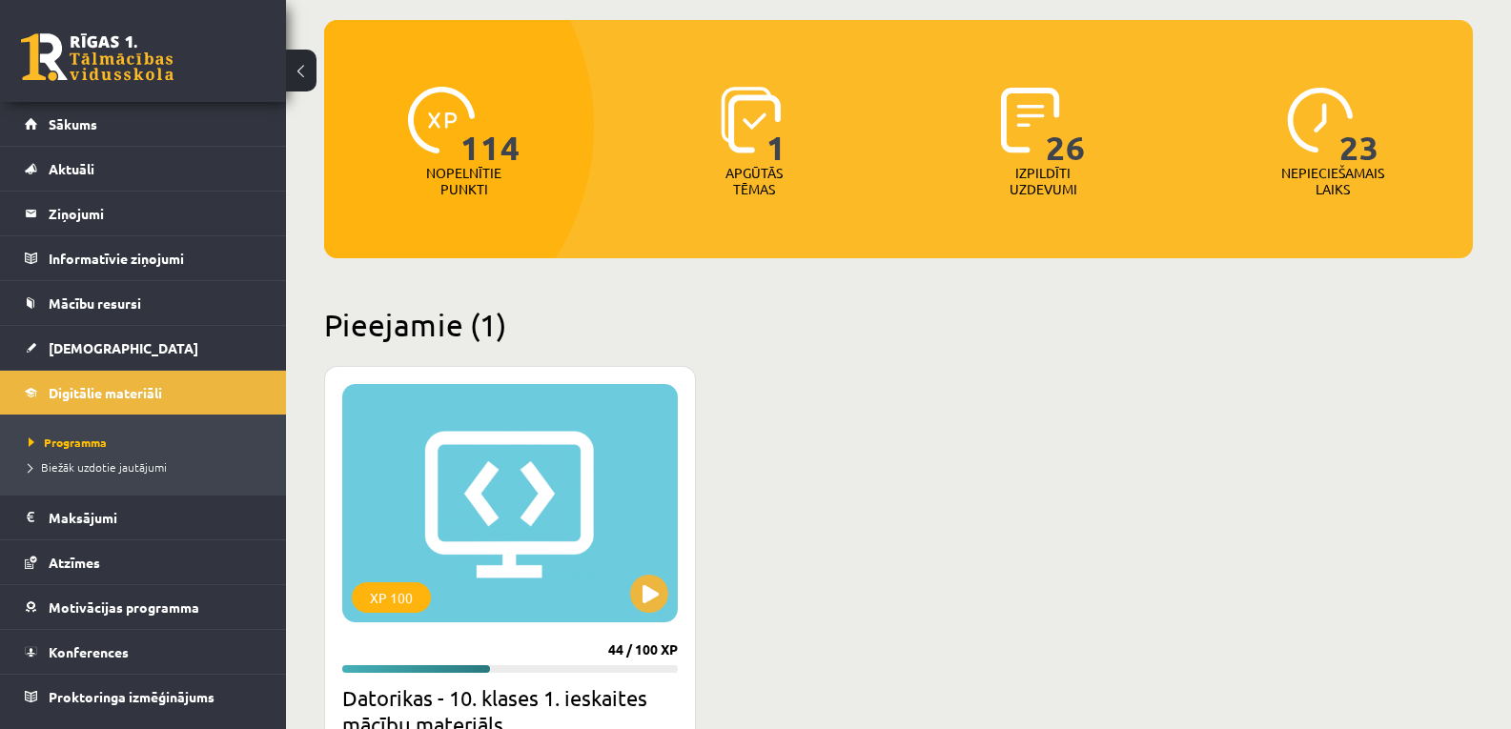
scroll to position [267, 0]
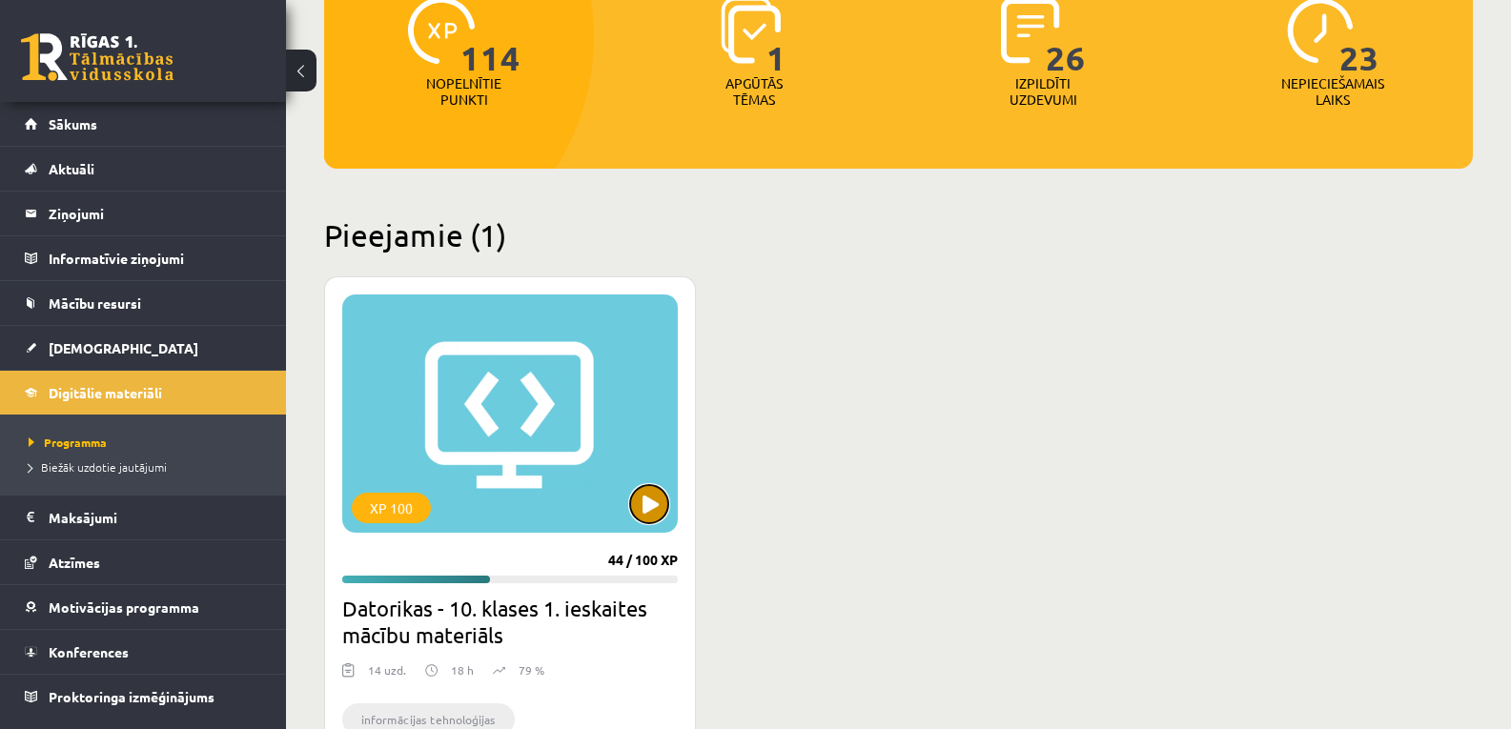
click at [649, 494] on button at bounding box center [649, 504] width 38 height 38
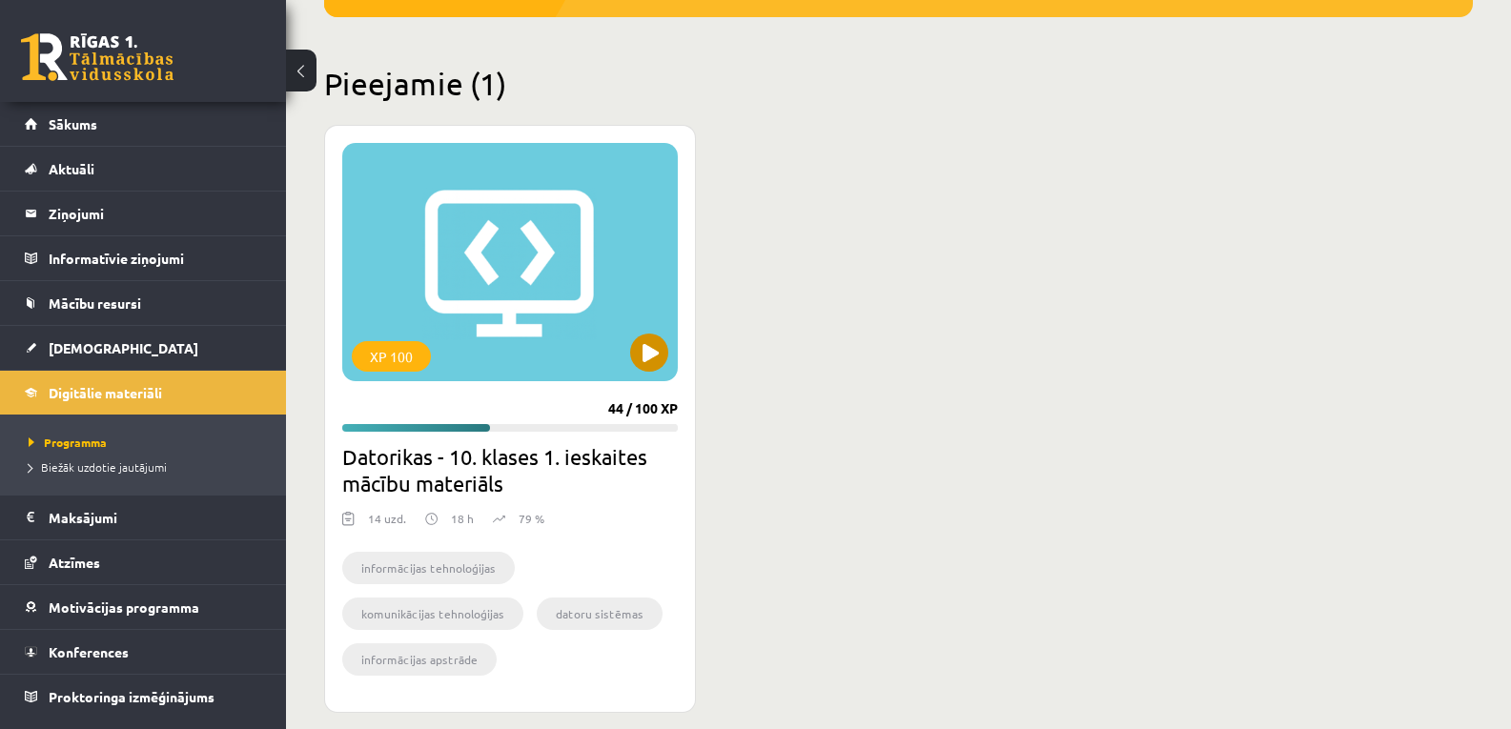
scroll to position [420, 0]
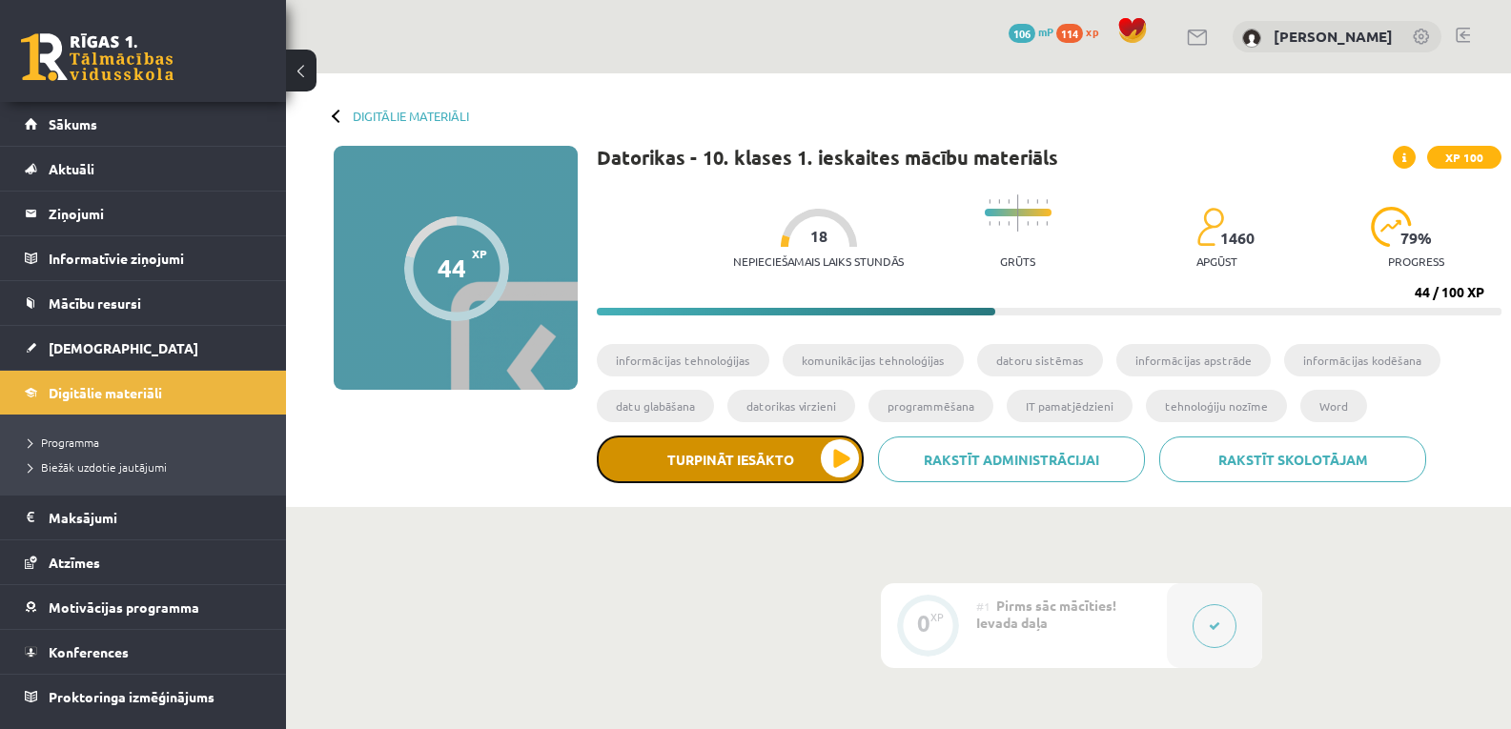
click at [829, 464] on button "Turpināt iesākto" at bounding box center [730, 460] width 267 height 48
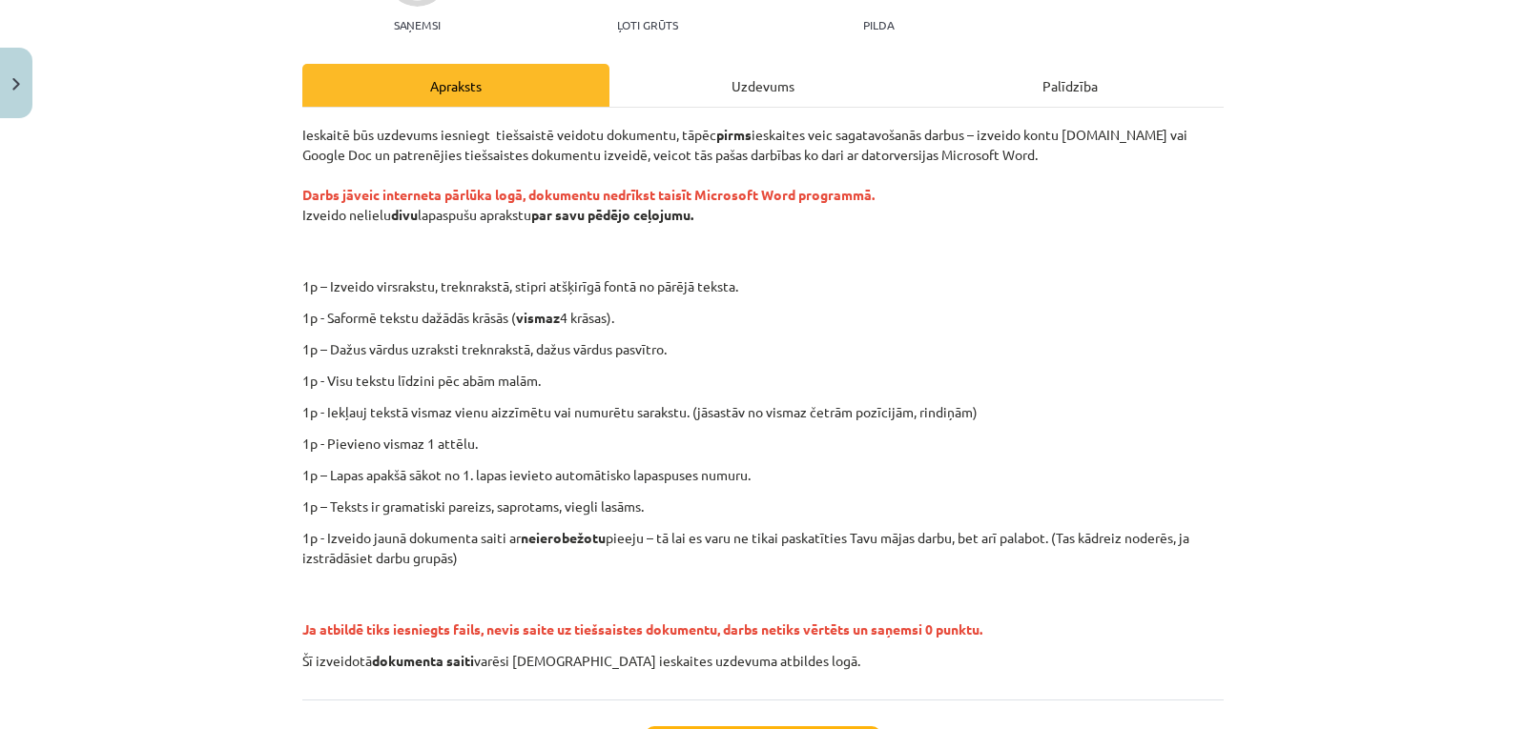
scroll to position [221, 0]
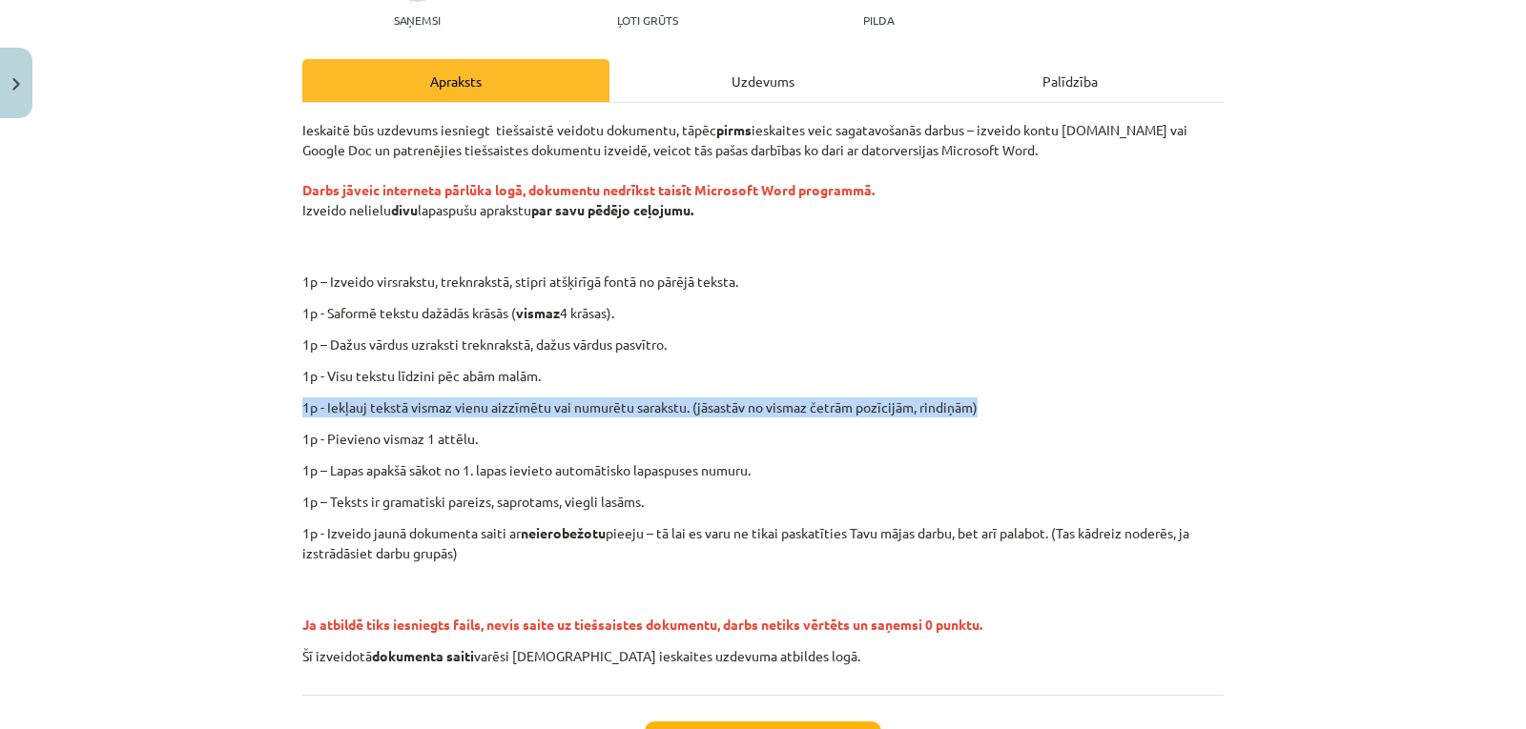
drag, startPoint x: 1499, startPoint y: 388, endPoint x: 1378, endPoint y: 374, distance: 121.9
click at [1378, 374] on div "Mācību tēma: Datorikas - 10. klases 1. ieskaites mācību materiāls #12 Mājas dar…" at bounding box center [763, 364] width 1526 height 729
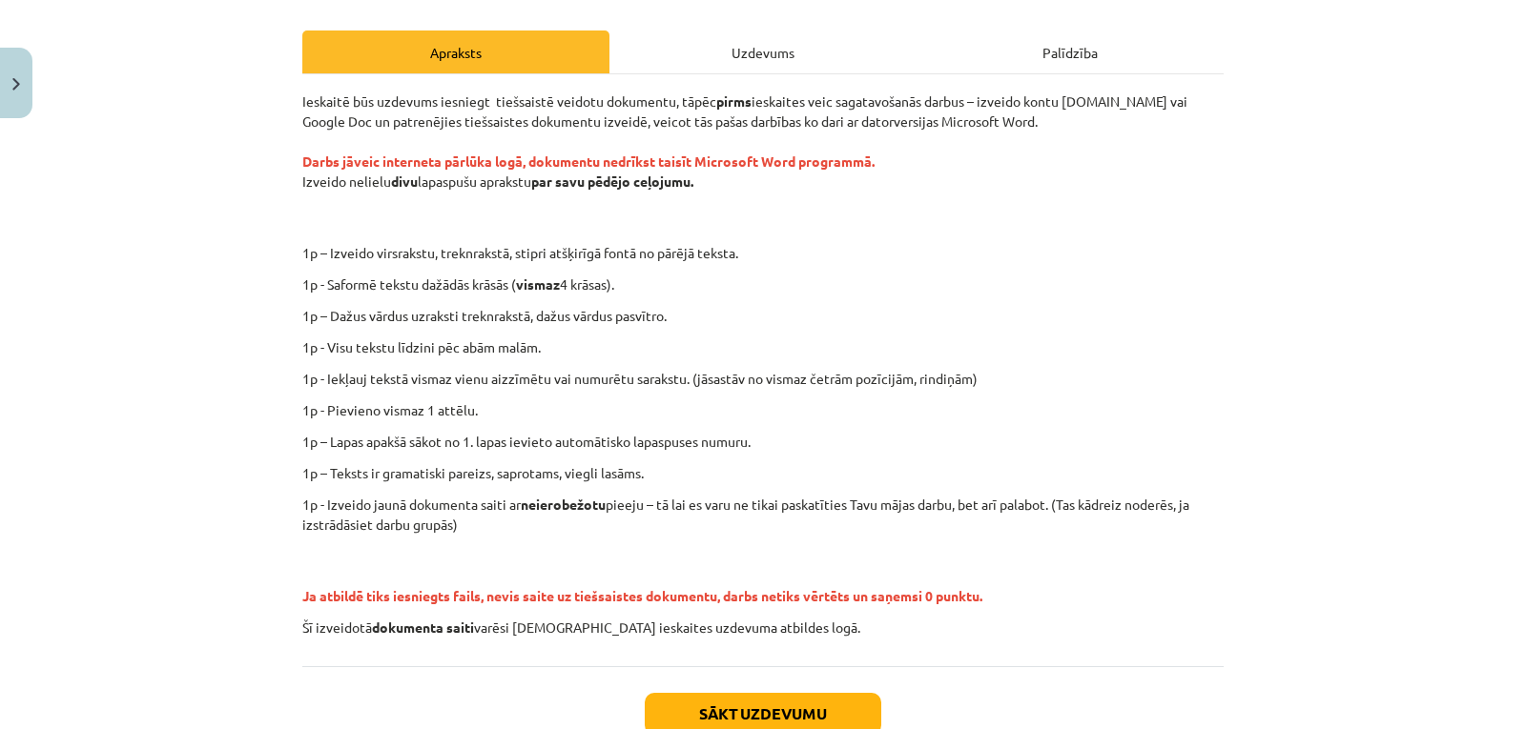
scroll to position [232, 0]
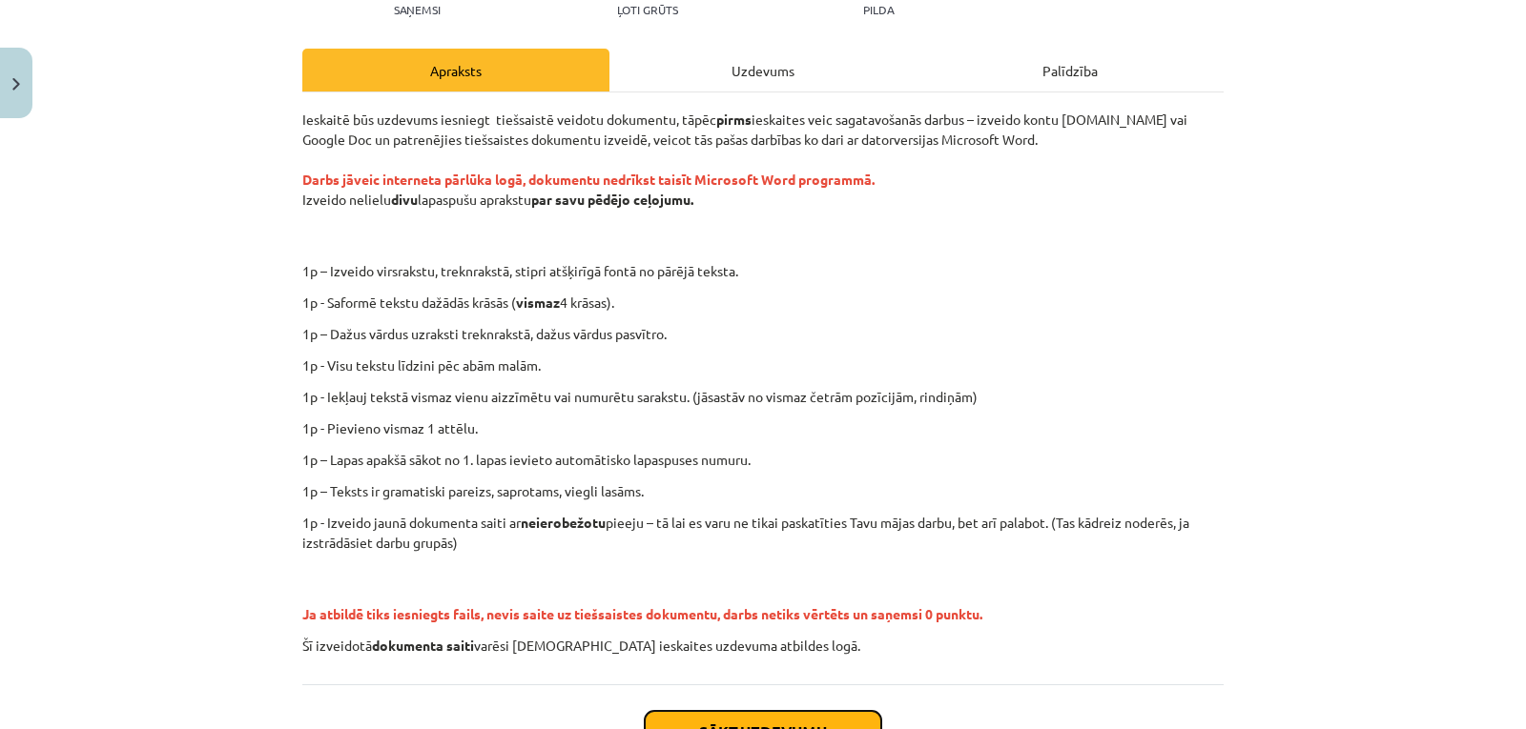
click at [792, 717] on button "Sākt uzdevumu" at bounding box center [763, 732] width 236 height 42
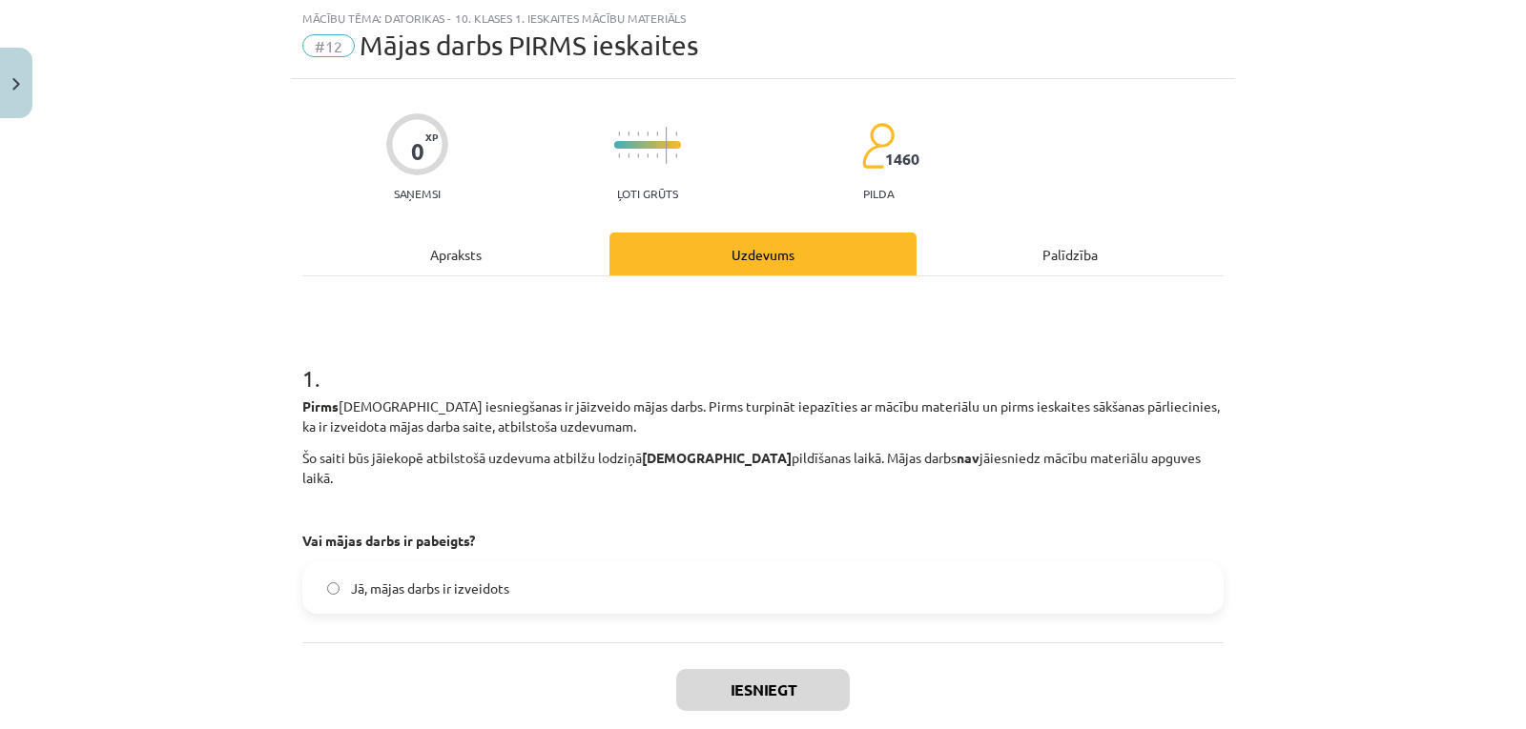
scroll to position [133, 0]
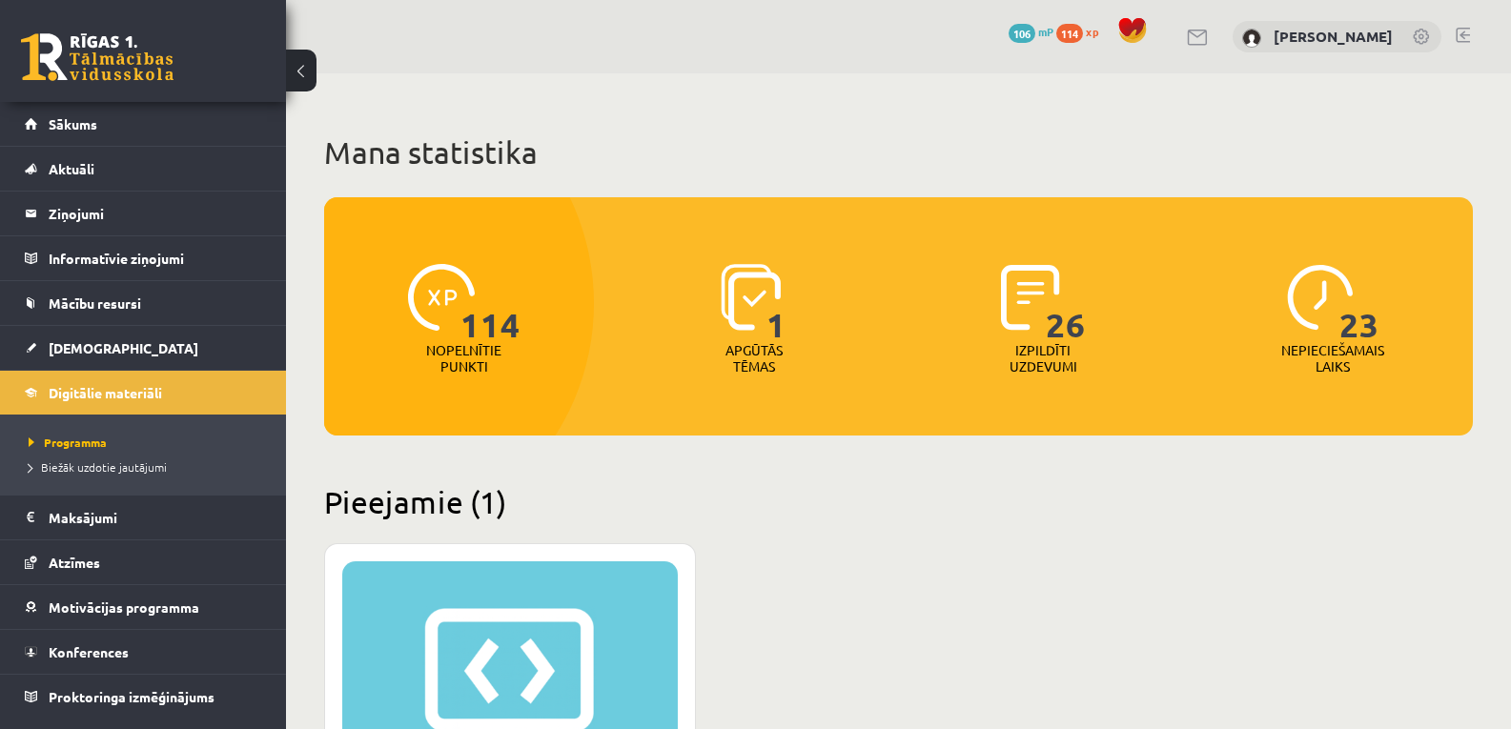
scroll to position [420, 0]
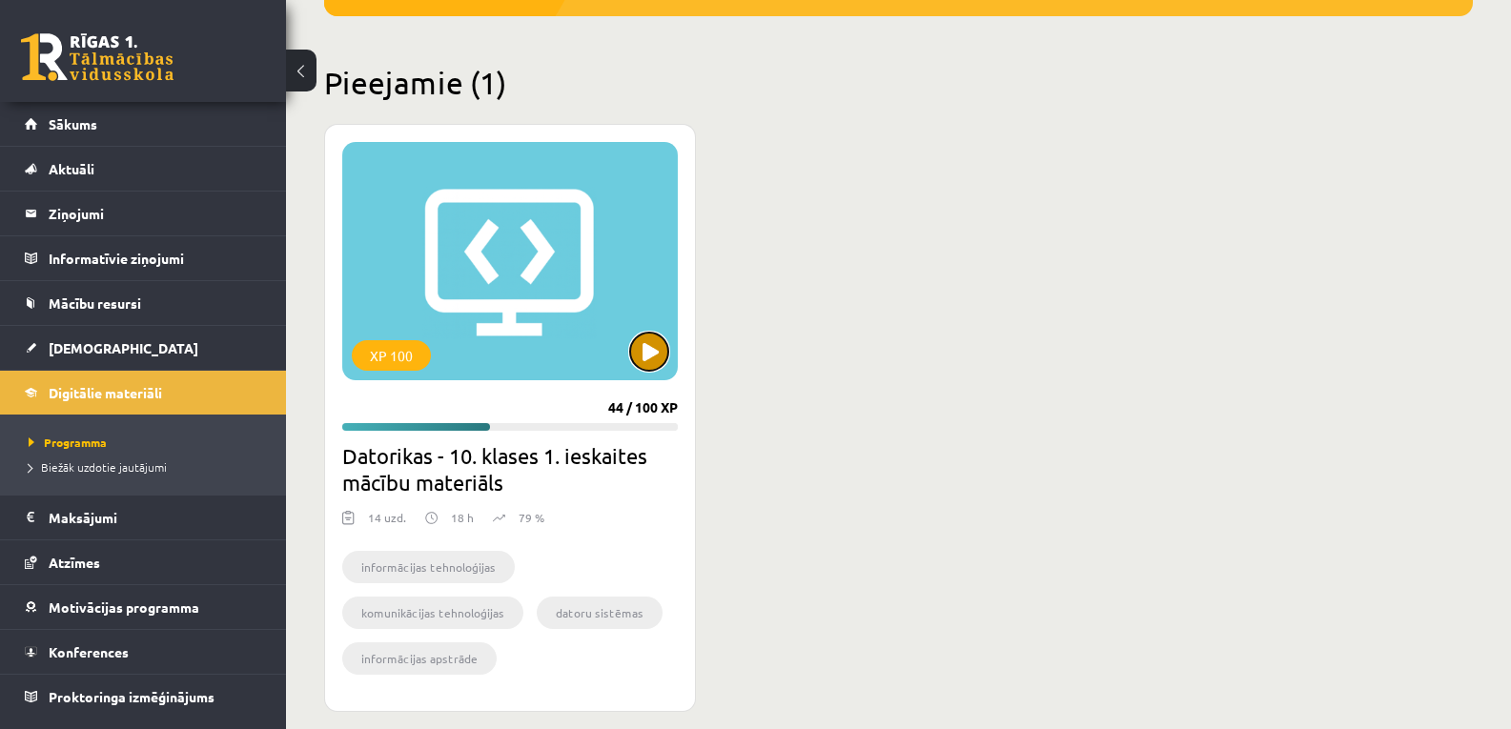
click at [646, 346] on button at bounding box center [649, 352] width 38 height 38
click at [462, 235] on div "XP 100" at bounding box center [510, 261] width 336 height 238
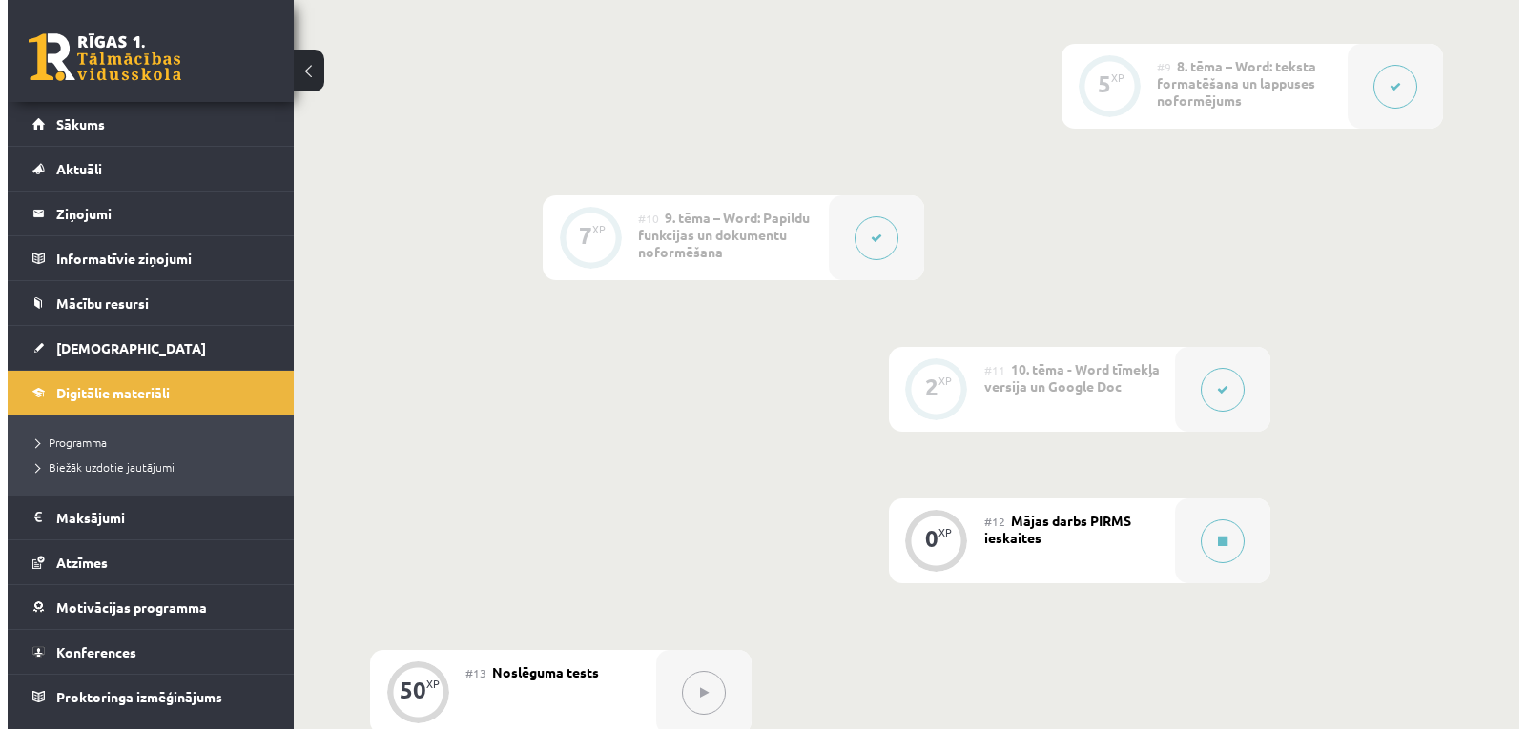
scroll to position [1754, 0]
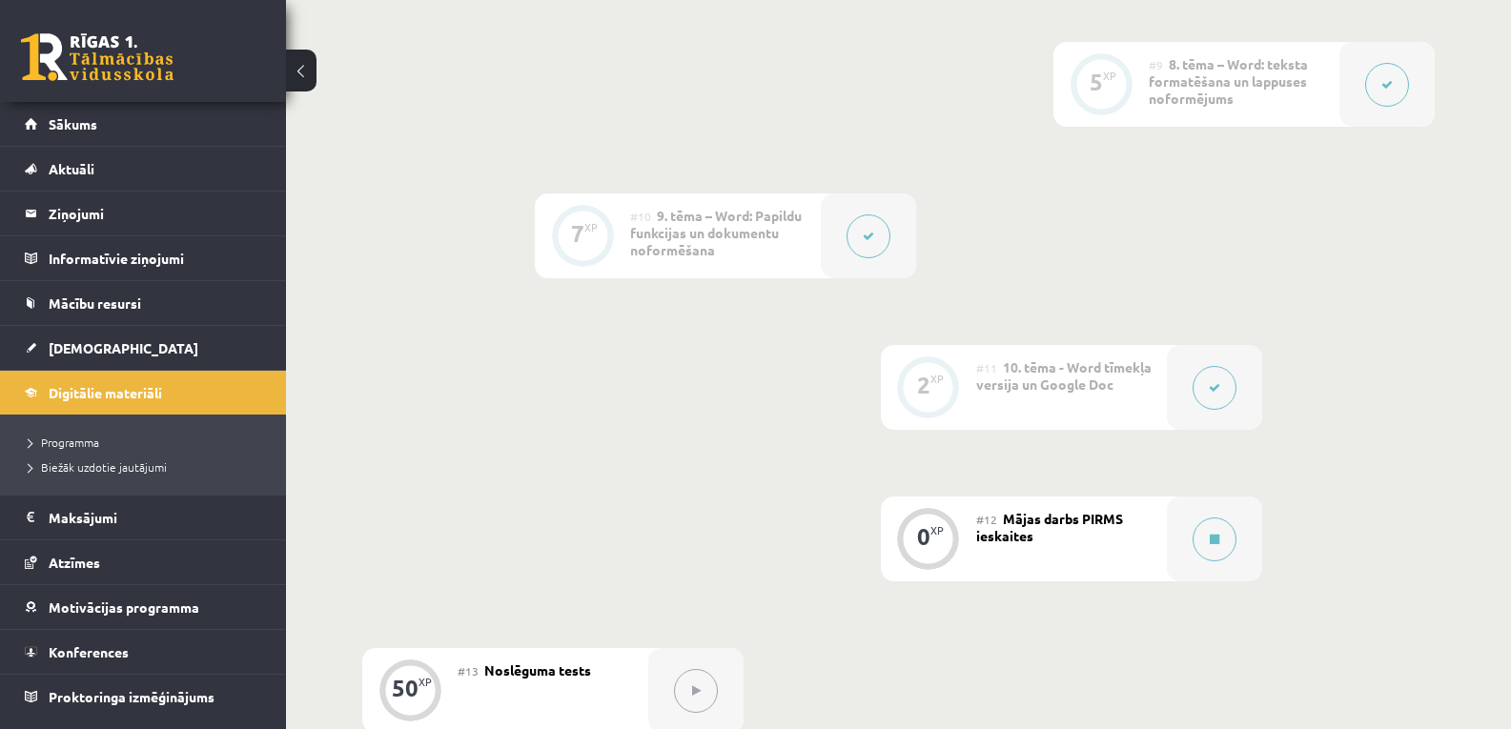
click at [1212, 384] on icon at bounding box center [1214, 387] width 11 height 11
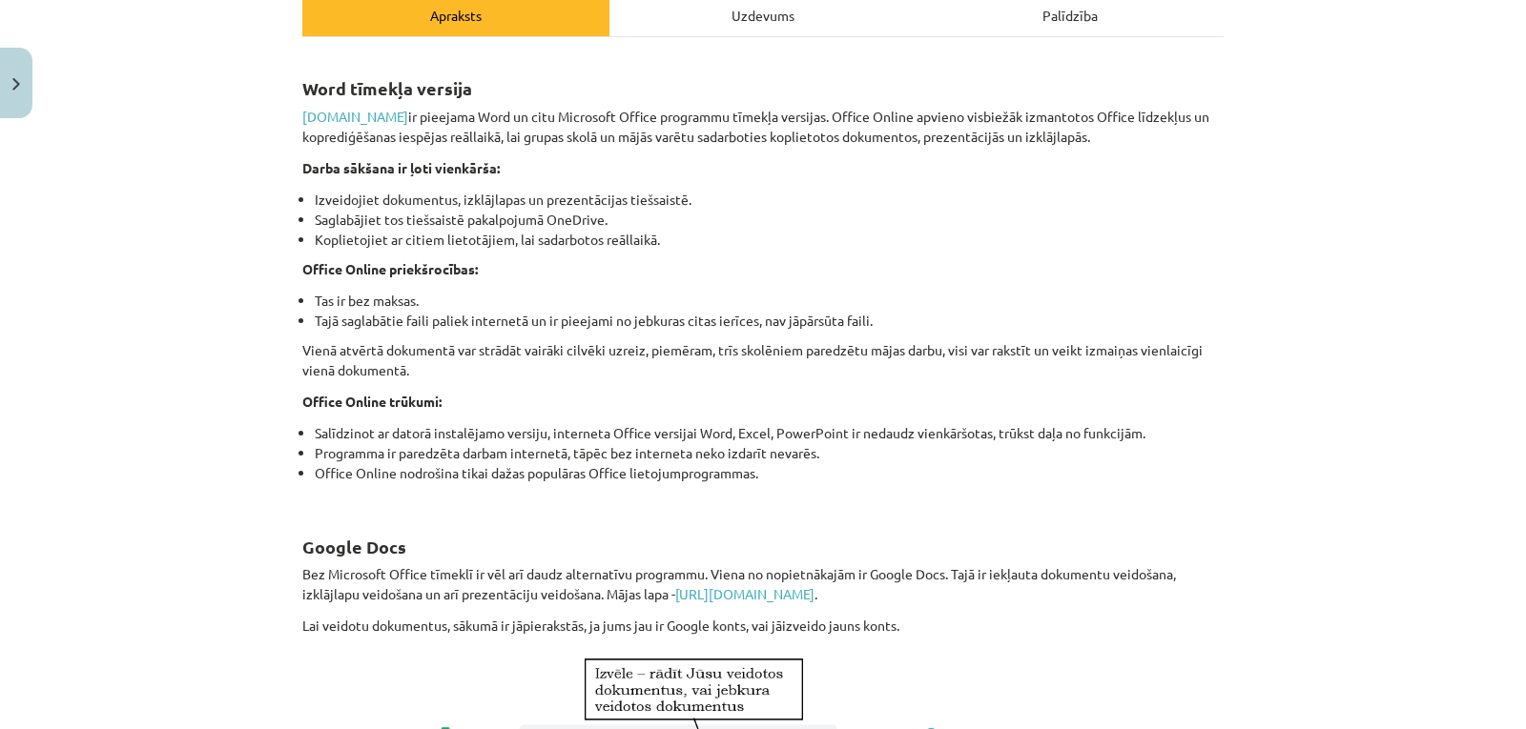
scroll to position [358, 0]
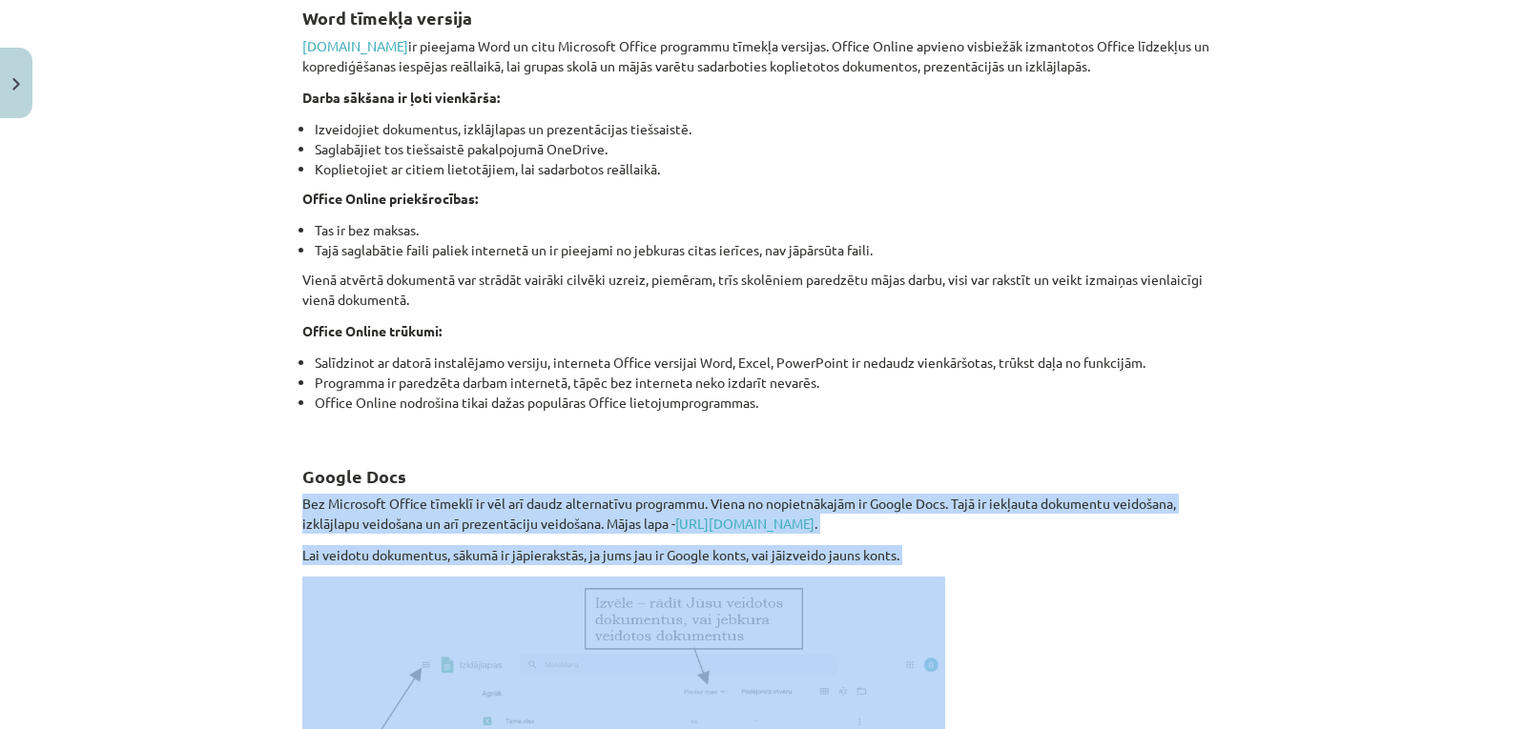
drag, startPoint x: 1484, startPoint y: 444, endPoint x: 1473, endPoint y: 612, distance: 168.1
click at [1473, 612] on div "Mācību tēma: Datorikas - 10. klases 1. ieskaites mācību materiāls #11 10. tēma …" at bounding box center [763, 364] width 1526 height 729
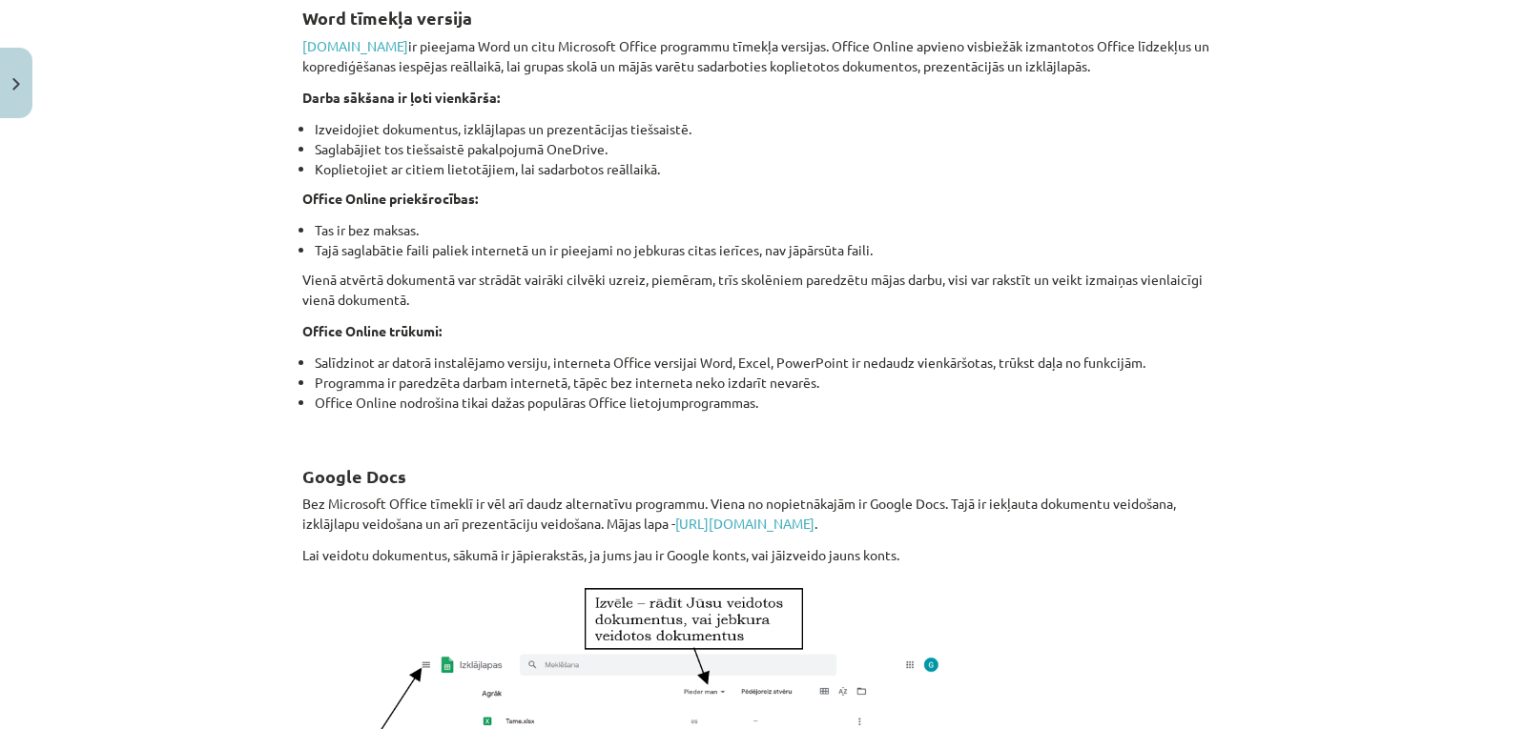
click at [1445, 292] on div "Mācību tēma: Datorikas - 10. klases 1. ieskaites mācību materiāls #11 10. tēma …" at bounding box center [763, 364] width 1526 height 729
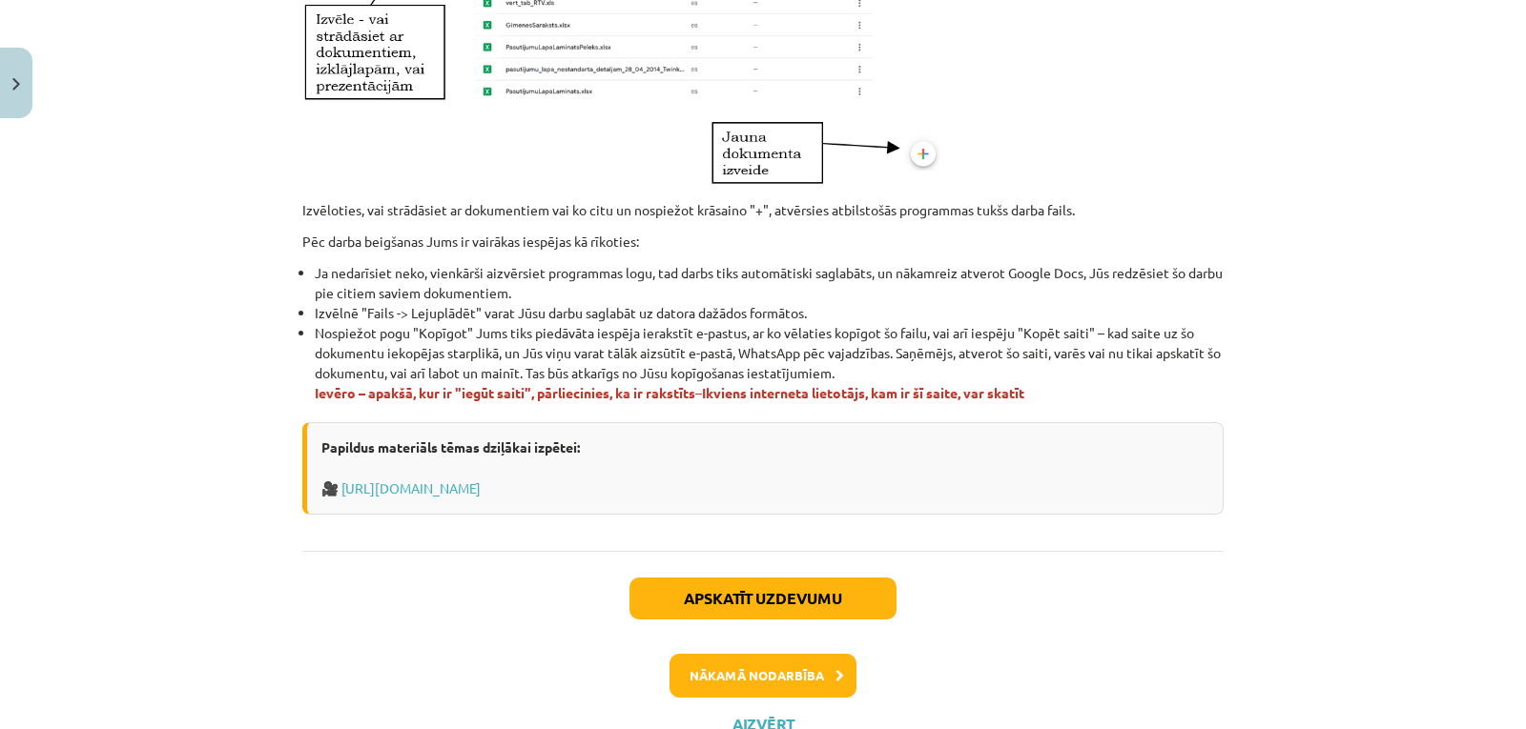
scroll to position [1163, 0]
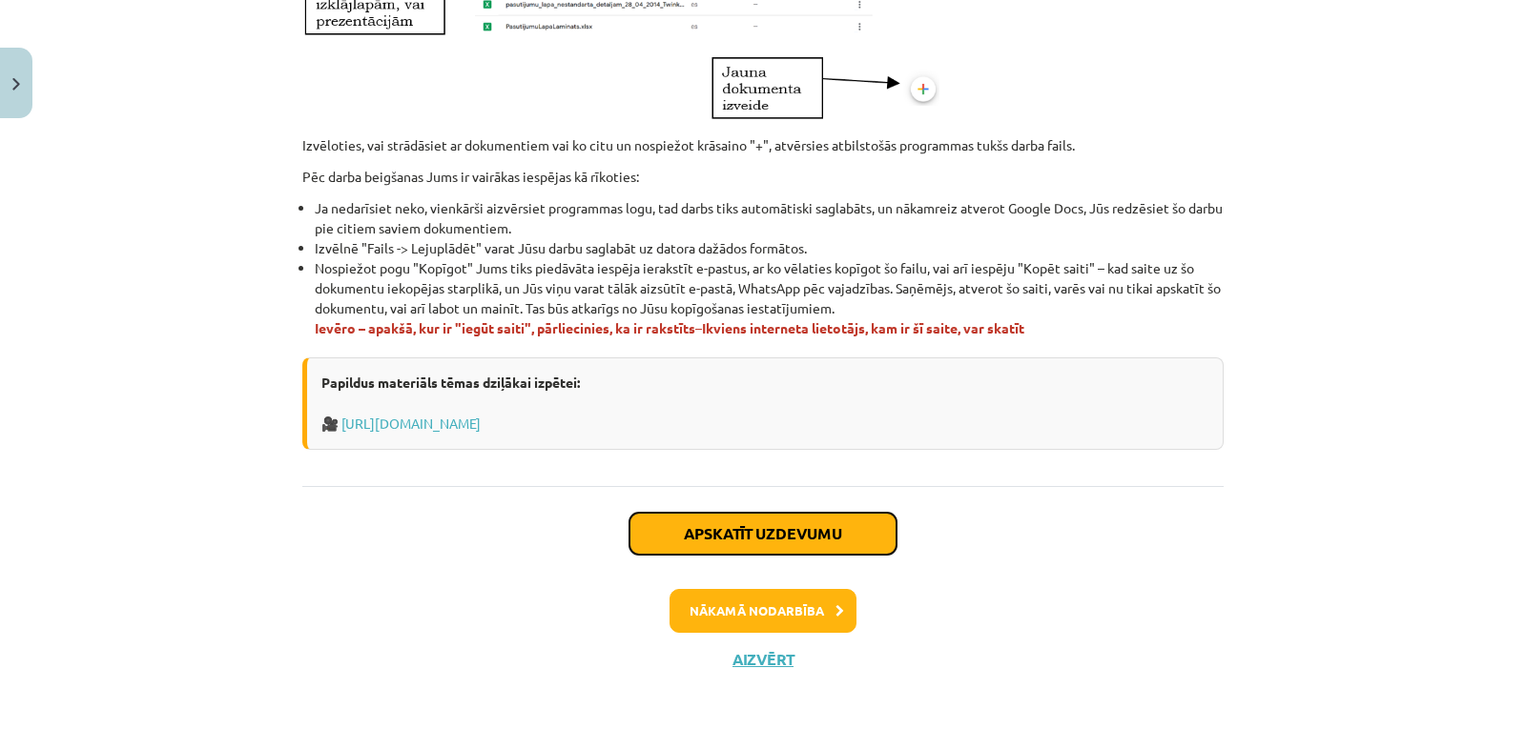
click at [822, 545] on button "Apskatīt uzdevumu" at bounding box center [762, 534] width 267 height 42
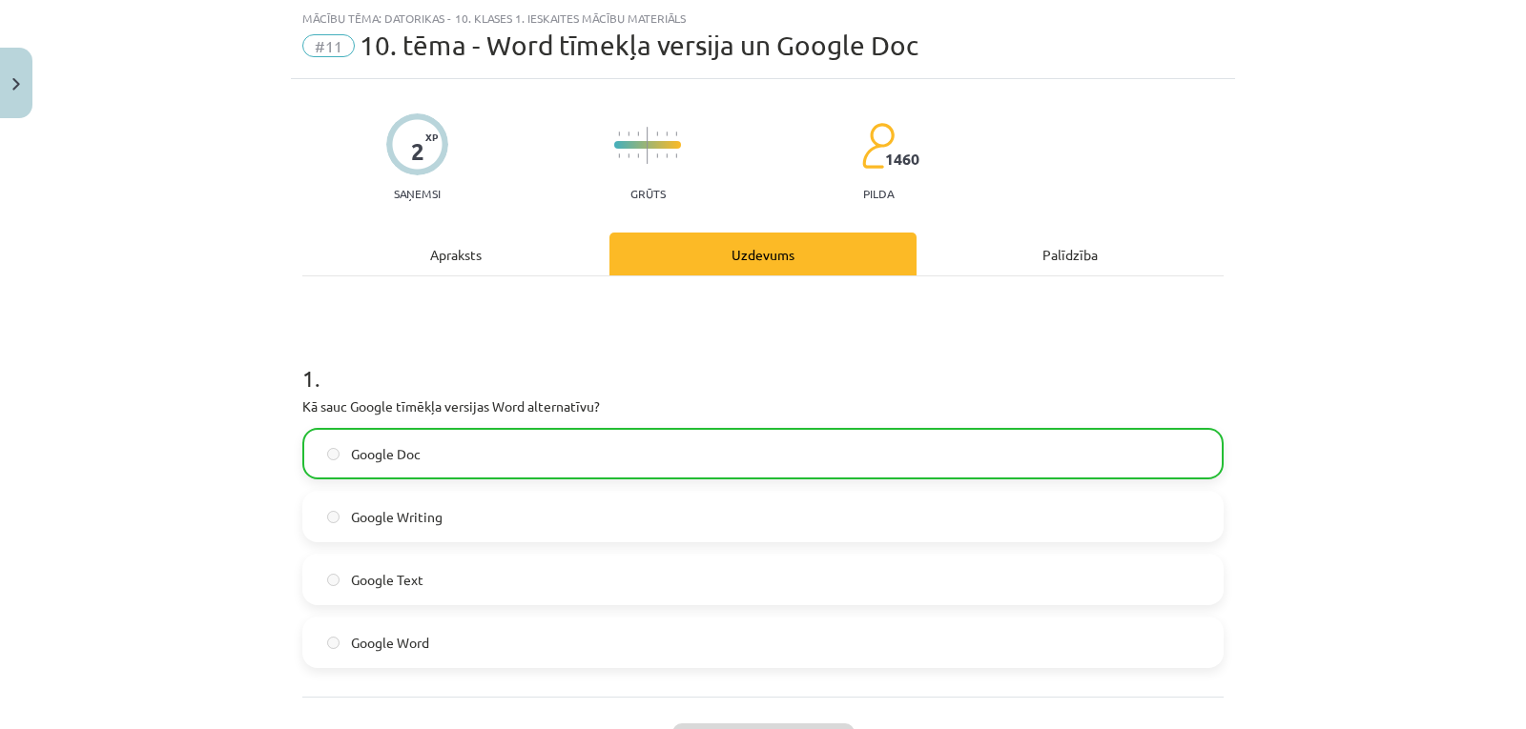
scroll to position [269, 0]
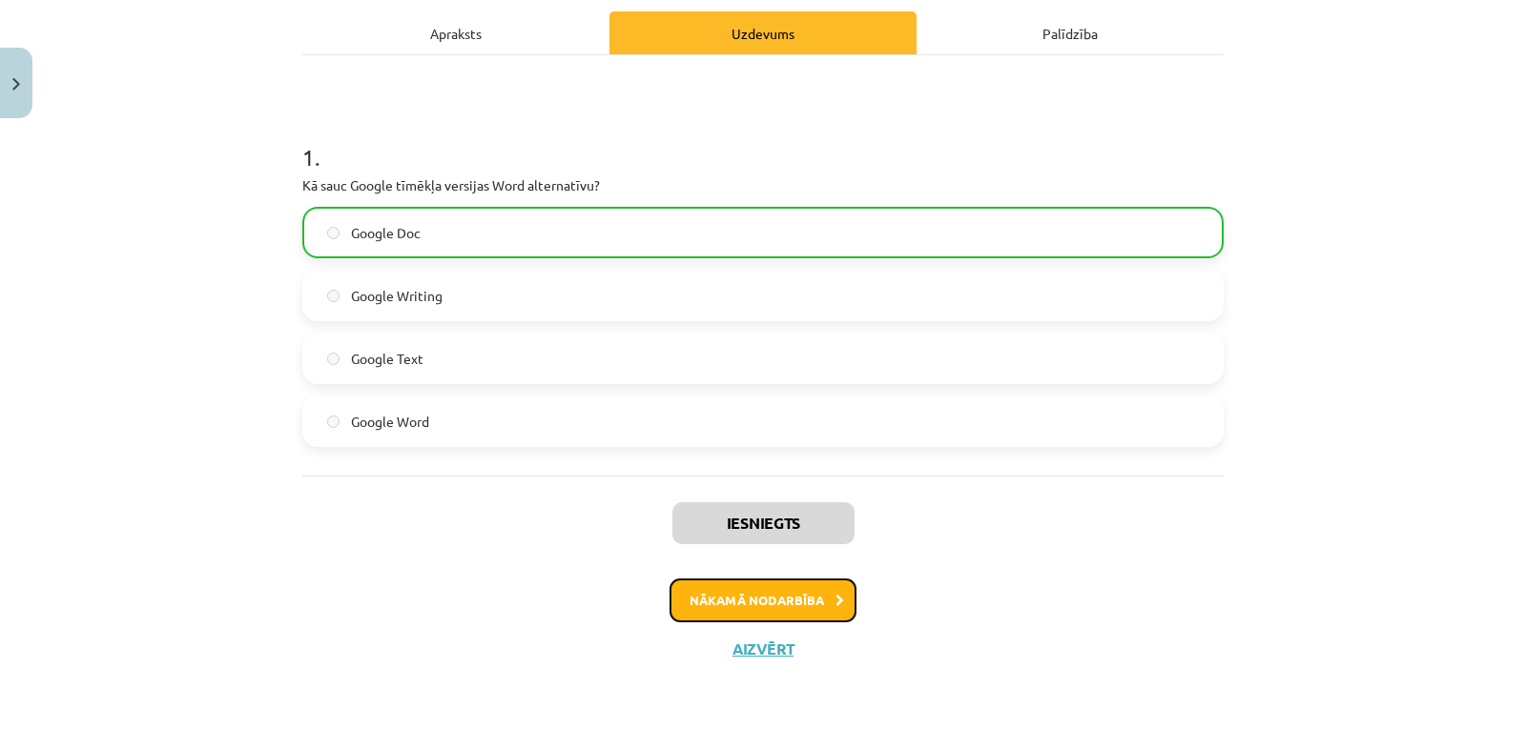
click at [700, 606] on button "Nākamā nodarbība" at bounding box center [762, 601] width 187 height 44
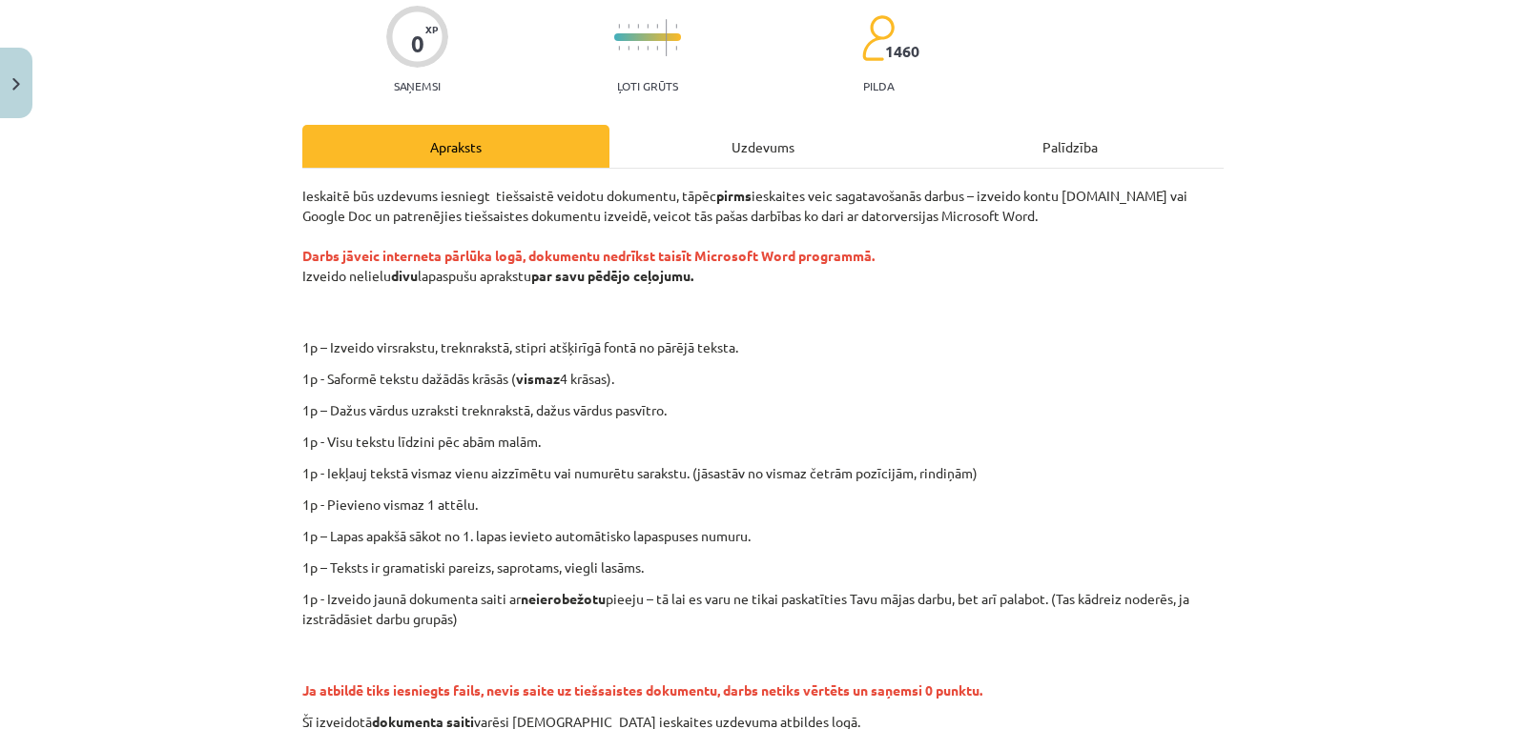
scroll to position [171, 0]
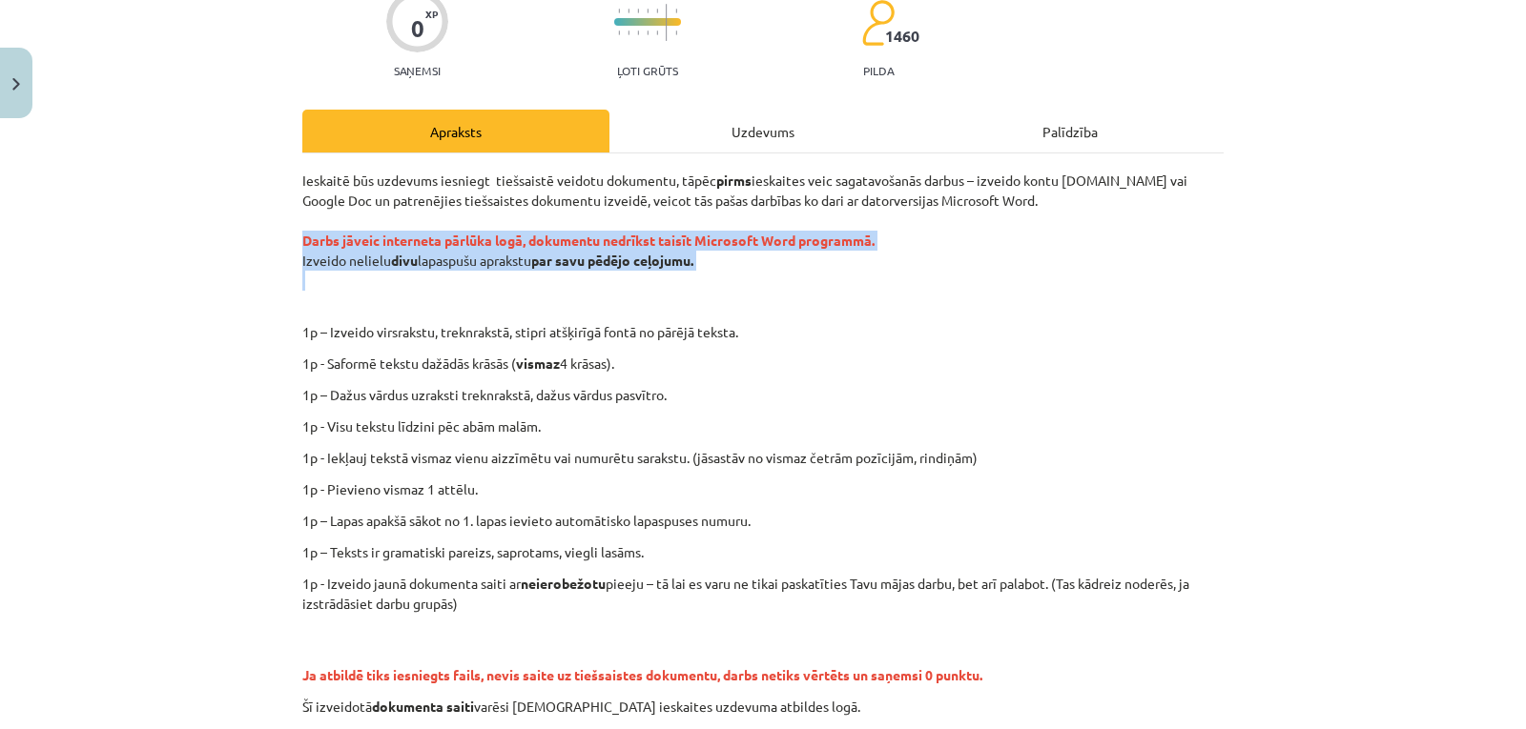
drag, startPoint x: 292, startPoint y: 250, endPoint x: 465, endPoint y: 278, distance: 175.9
click at [465, 278] on div "0 XP Saņemsi Ļoti grūts 1460 pilda Apraksts Uzdevums Palīdzība Ieskaitē būs uzd…" at bounding box center [763, 423] width 944 height 934
click at [465, 278] on p "Ieskaitē būs uzdevums iesniegt tiešsaistē veidotu dokumentu, tāpēc pirms ieskai…" at bounding box center [762, 241] width 921 height 140
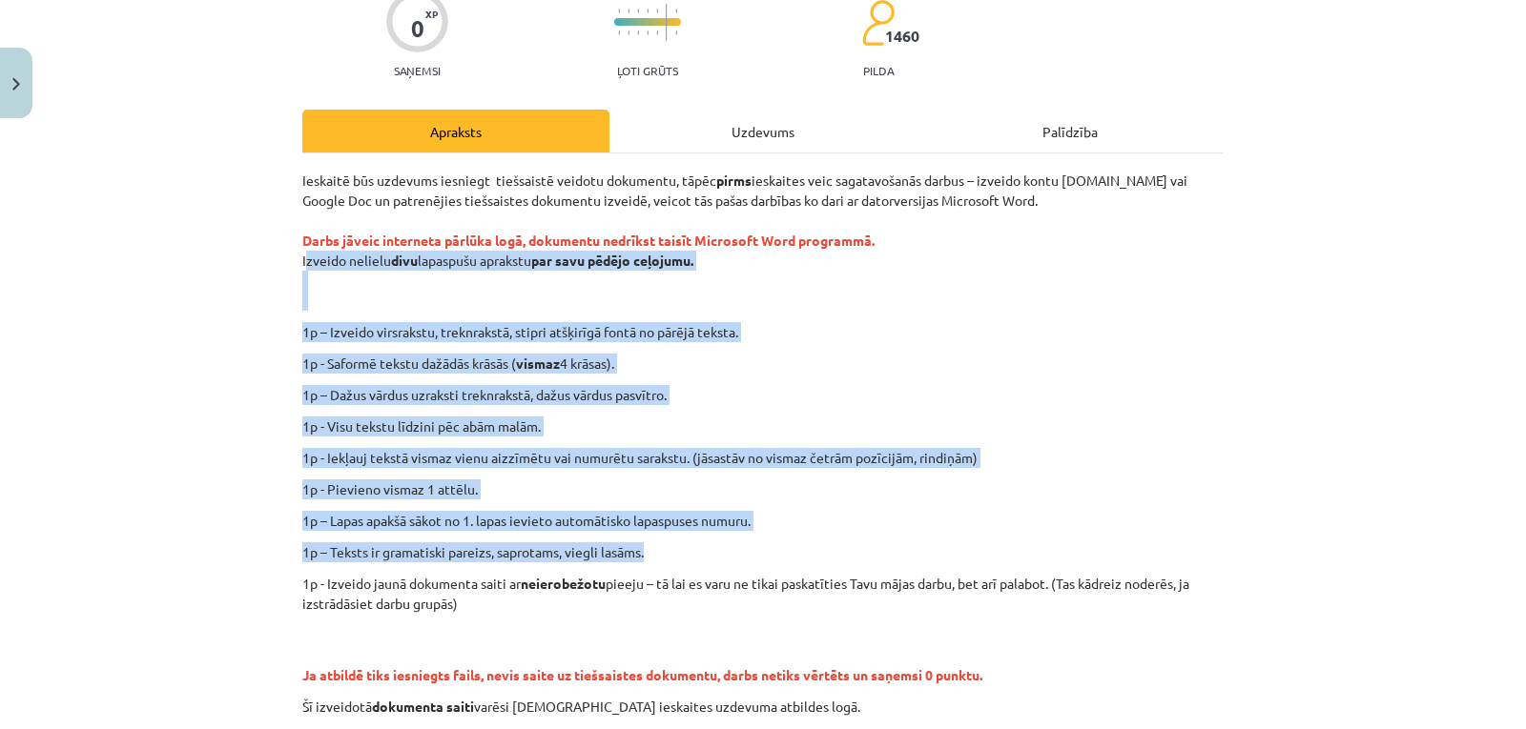
drag, startPoint x: 294, startPoint y: 260, endPoint x: 1159, endPoint y: 542, distance: 909.4
click at [1159, 542] on div "0 XP Saņemsi Ļoti grūts 1460 pilda Apraksts Uzdevums Palīdzība Ieskaitē būs uzd…" at bounding box center [763, 423] width 944 height 934
copy div "Izveido nelielu divu lapaspušu aprakstu par savu pēdējo ceļojumu. 1p – Izveido …"
